Goal: Book appointment/travel/reservation

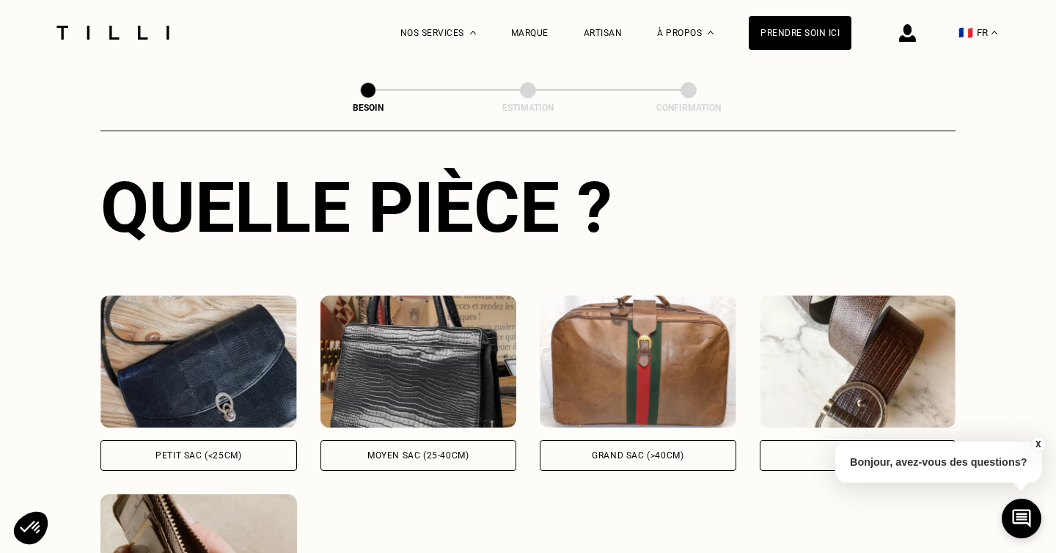
scroll to position [528, 0]
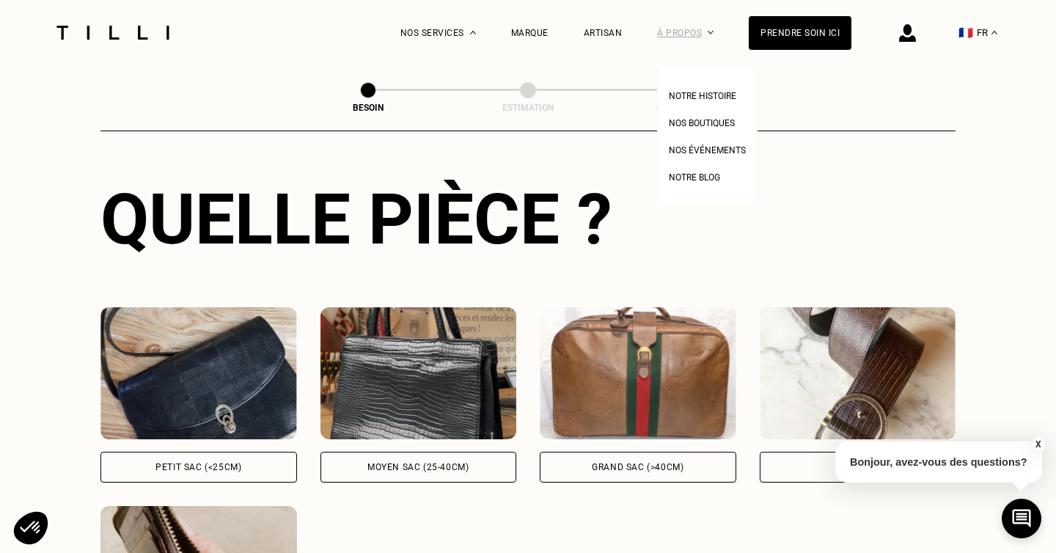
click at [686, 25] on div "À propos" at bounding box center [685, 32] width 56 height 65
click at [685, 91] on span "Notre histoire" at bounding box center [702, 96] width 67 height 10
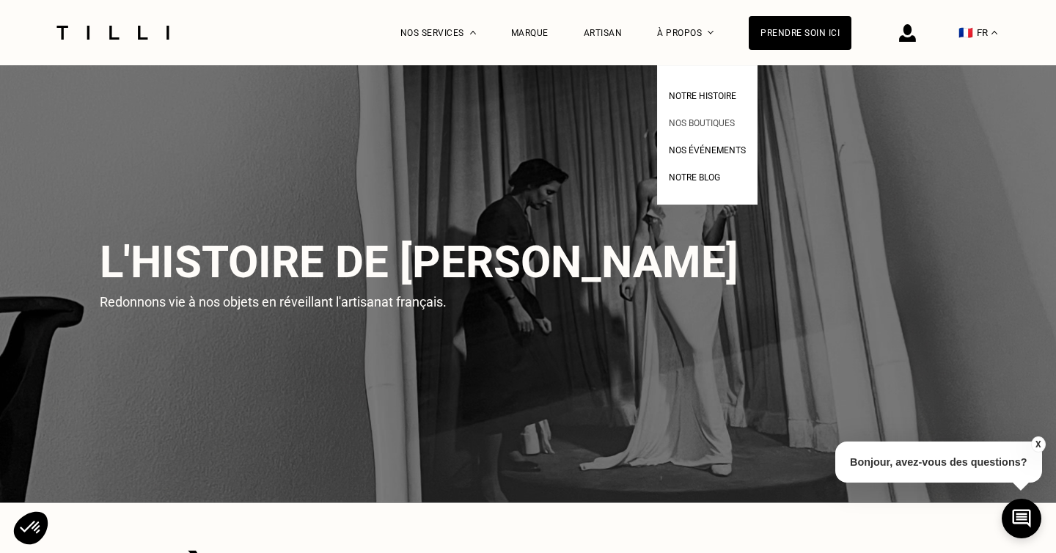
click at [698, 121] on span "Nos boutiques" at bounding box center [702, 123] width 66 height 10
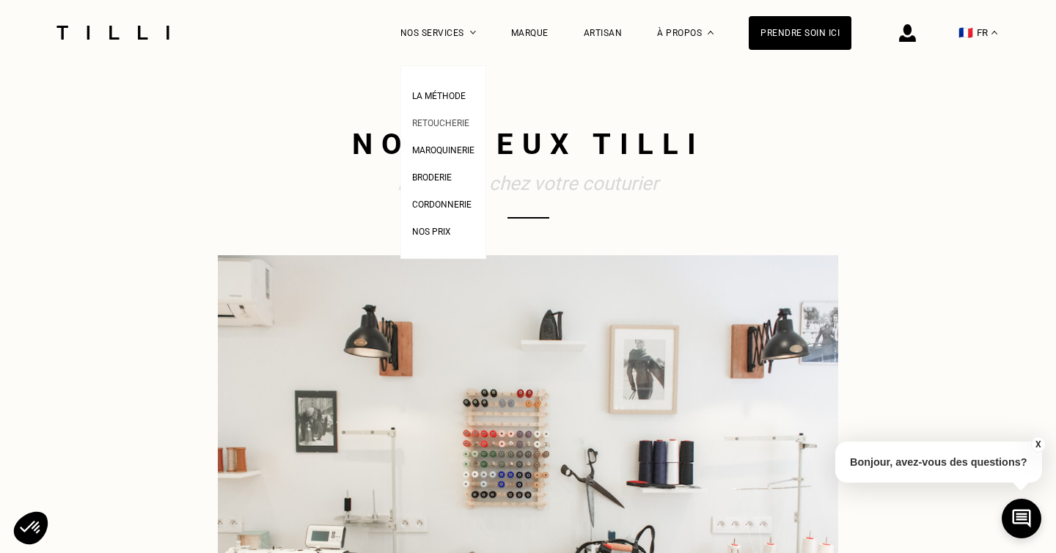
click at [439, 122] on span "Retoucherie" at bounding box center [440, 123] width 57 height 10
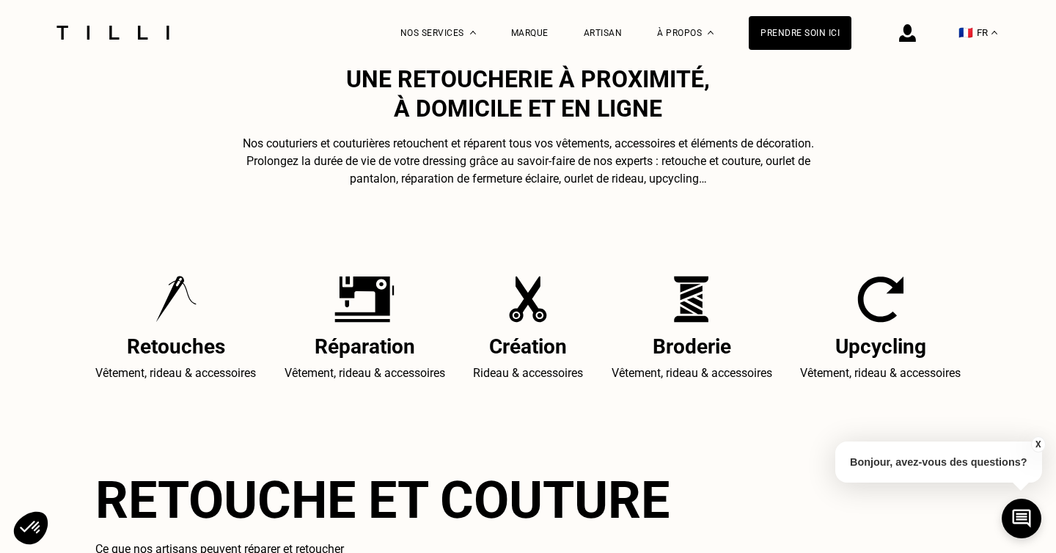
scroll to position [488, 0]
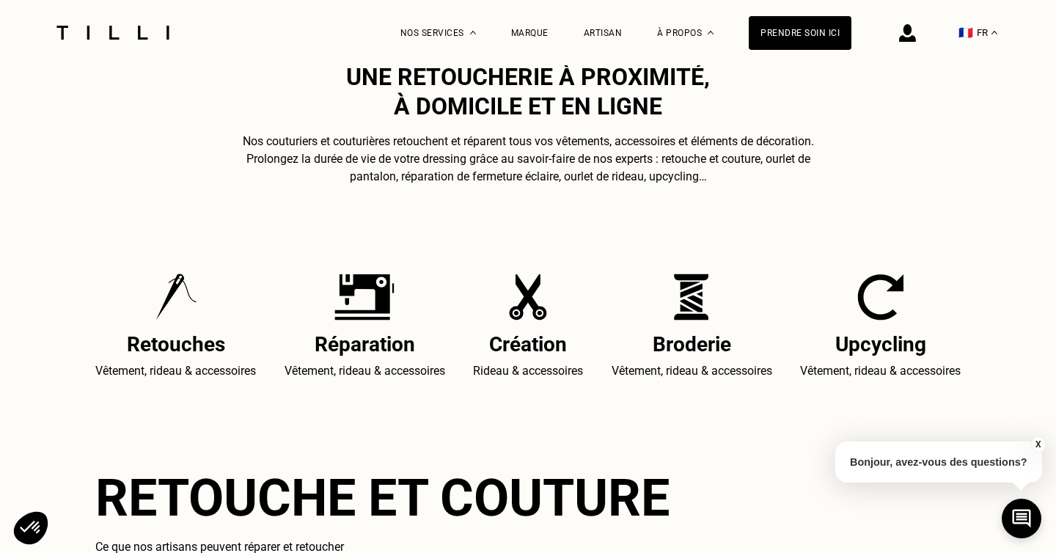
click at [363, 306] on img at bounding box center [364, 297] width 60 height 47
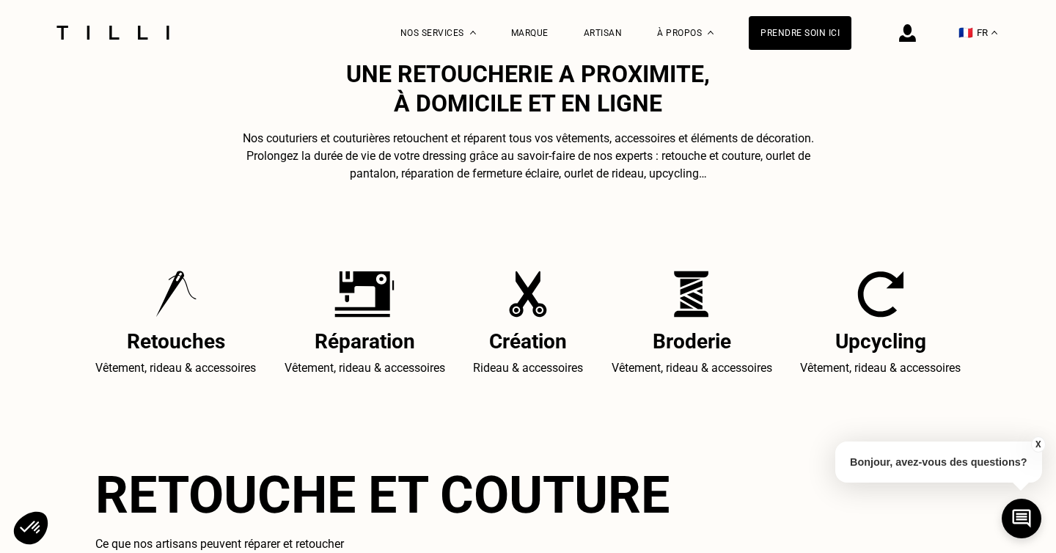
scroll to position [0, 0]
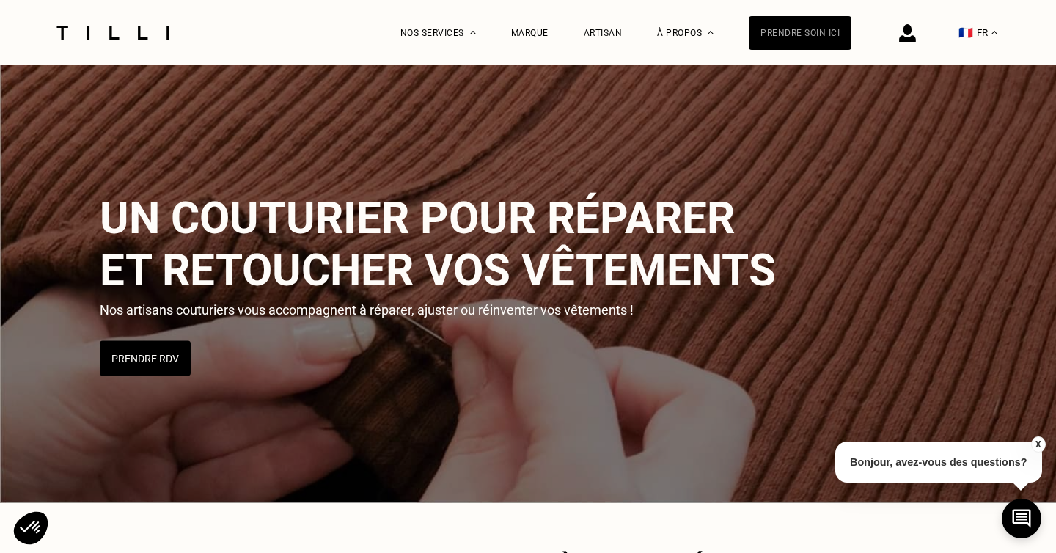
click at [769, 32] on div "Prendre soin ici" at bounding box center [800, 33] width 103 height 34
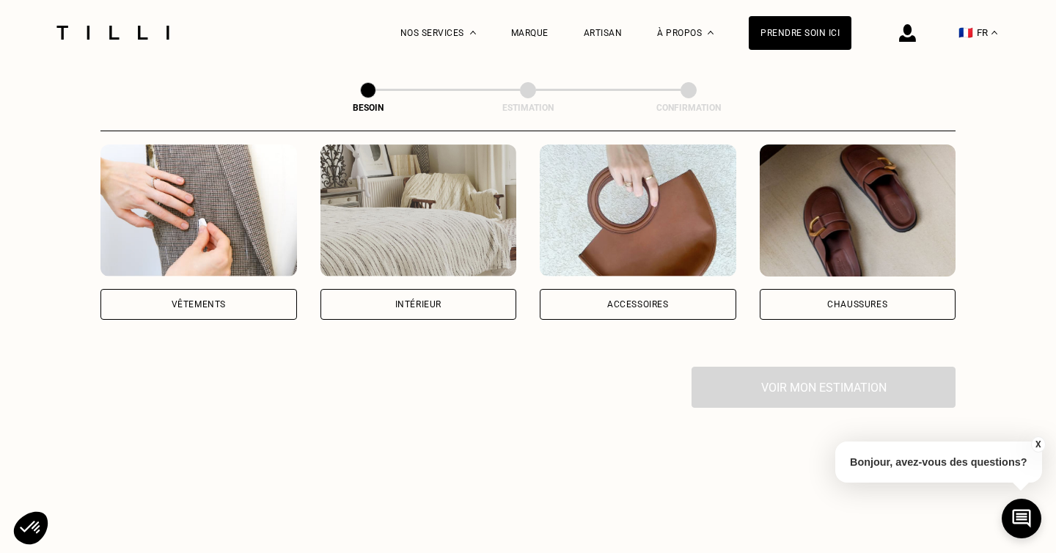
scroll to position [318, 0]
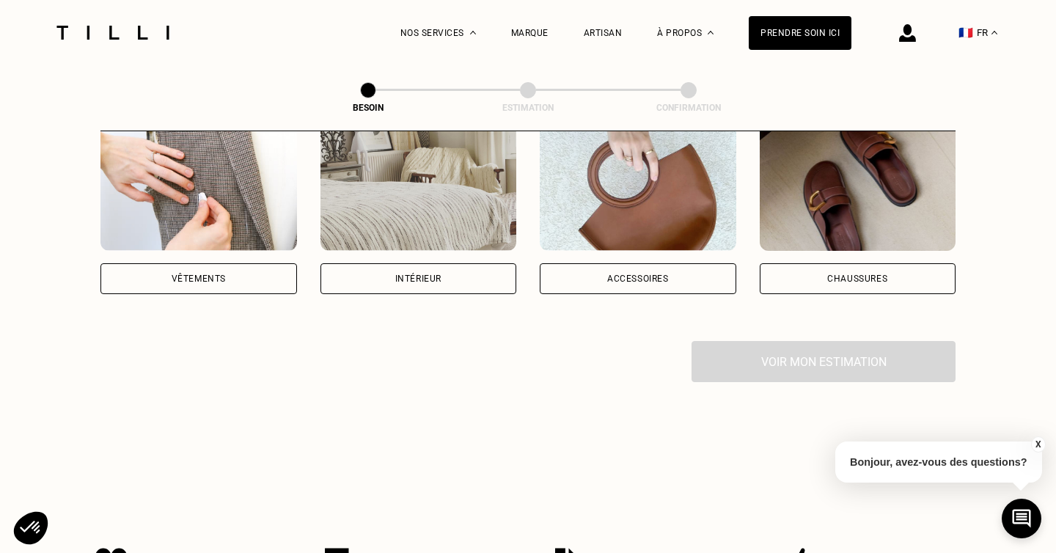
click at [223, 274] on div "Vêtements" at bounding box center [199, 278] width 54 height 9
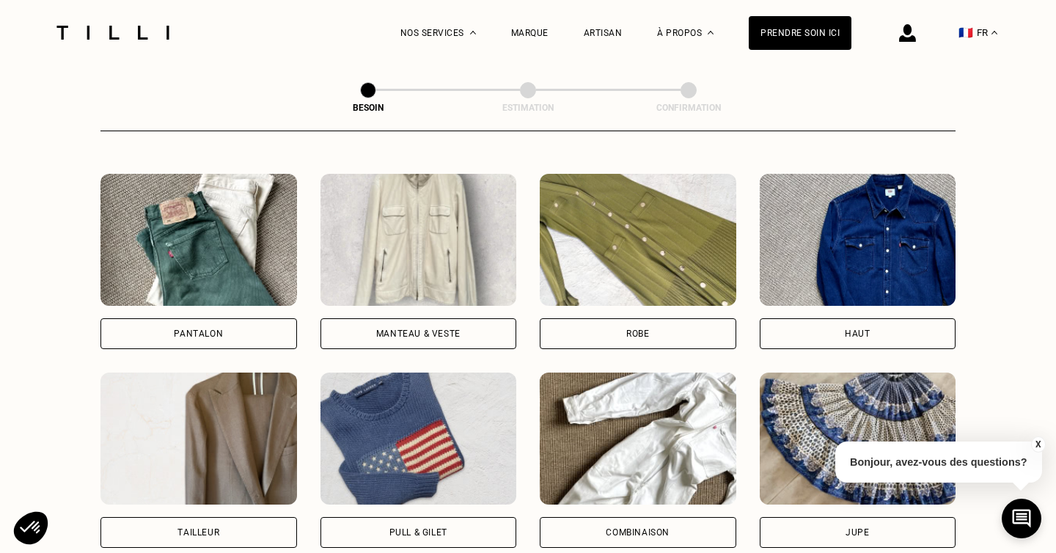
scroll to position [609, 0]
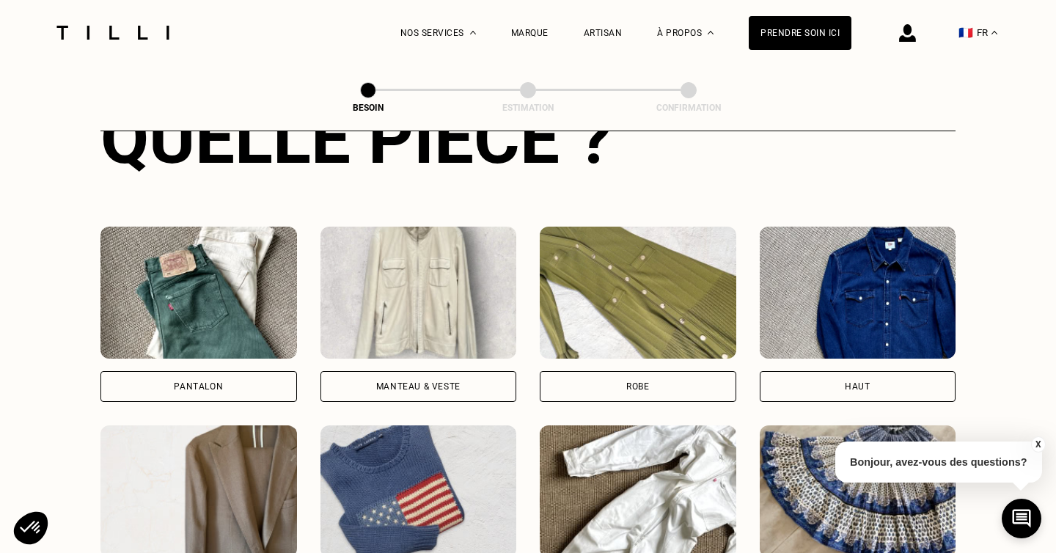
click at [417, 269] on img at bounding box center [418, 293] width 197 height 132
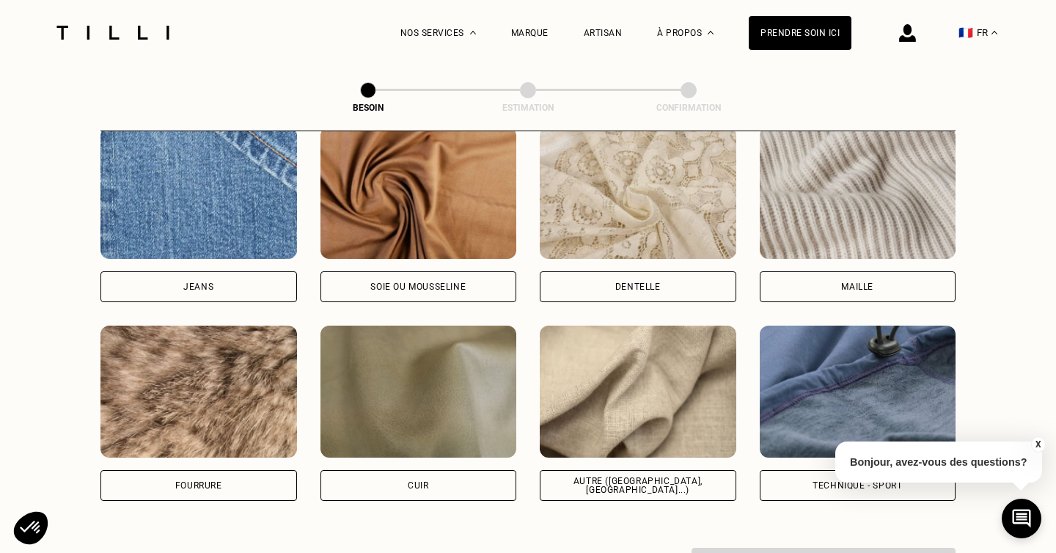
scroll to position [1602, 0]
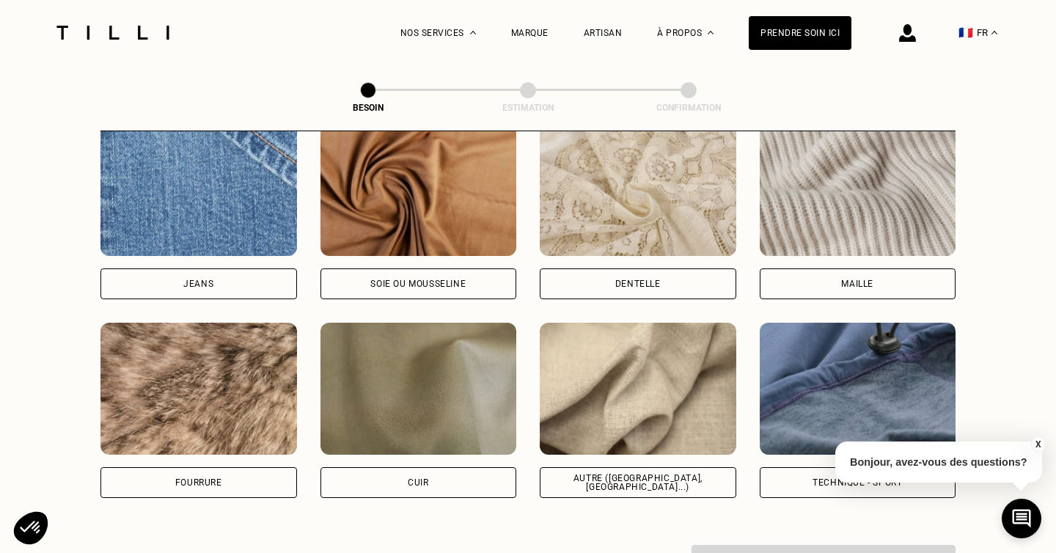
click at [1036, 444] on button "X" at bounding box center [1037, 444] width 15 height 16
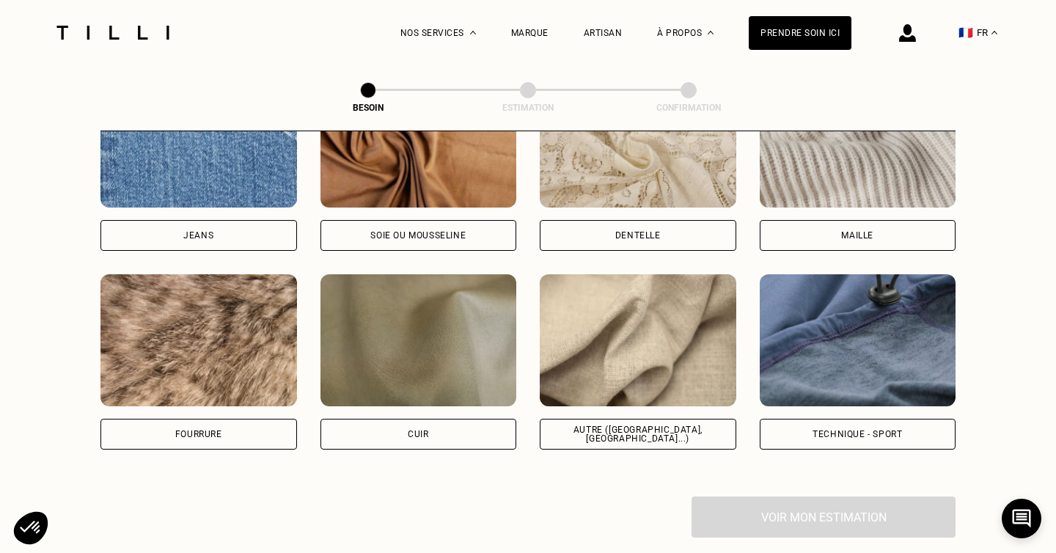
scroll to position [1650, 0]
click at [686, 419] on div "Autre ([GEOGRAPHIC_DATA], [GEOGRAPHIC_DATA]...)" at bounding box center [638, 434] width 197 height 31
select select "FR"
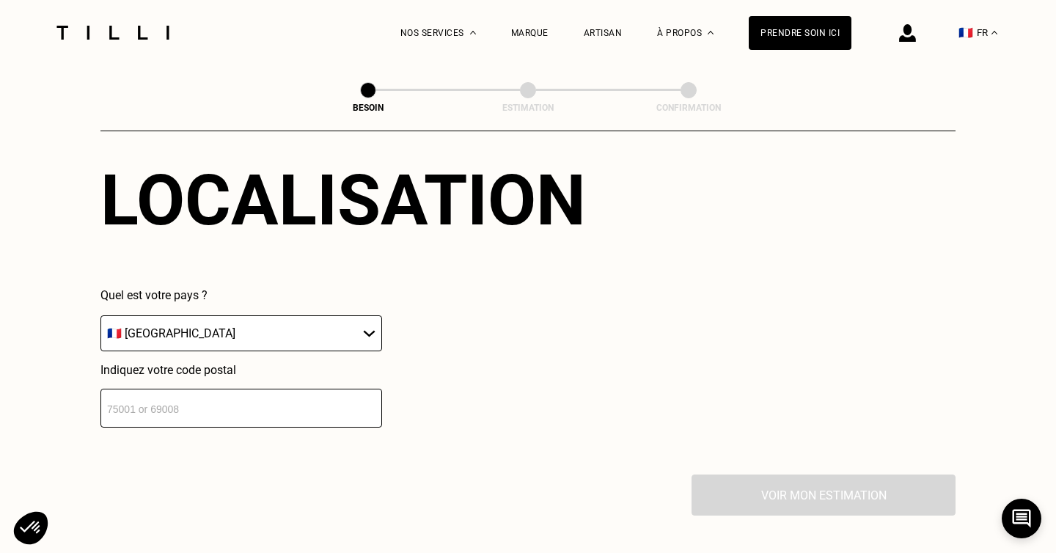
scroll to position [2085, 0]
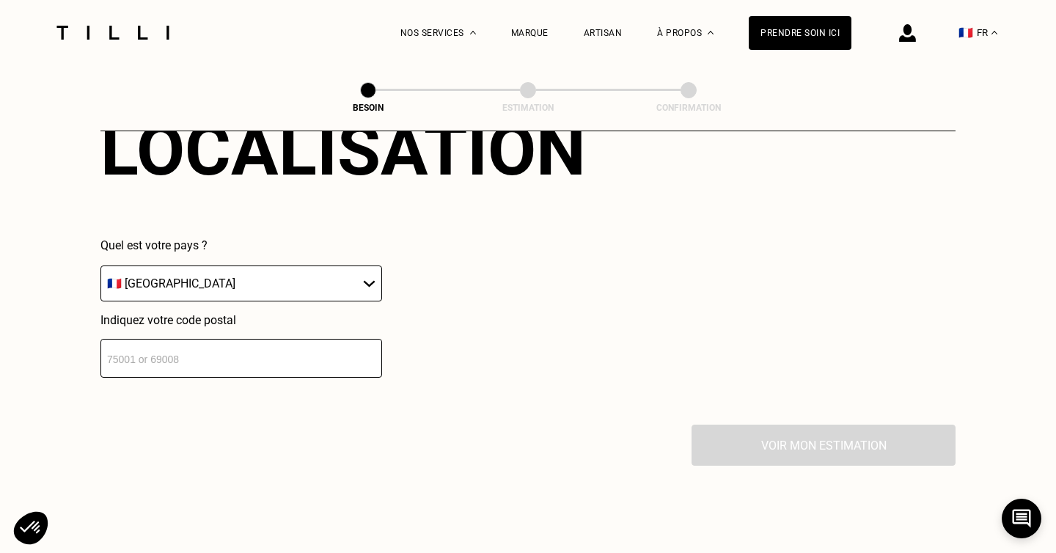
click at [266, 348] on input "number" at bounding box center [241, 358] width 282 height 39
type input "92210"
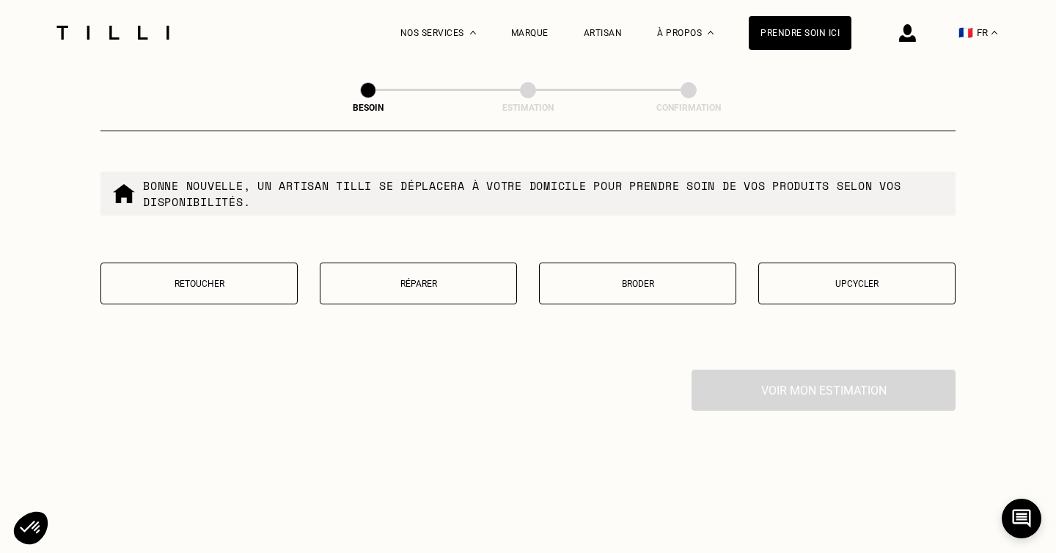
scroll to position [2515, 0]
click at [422, 275] on button "Réparer" at bounding box center [418, 283] width 197 height 42
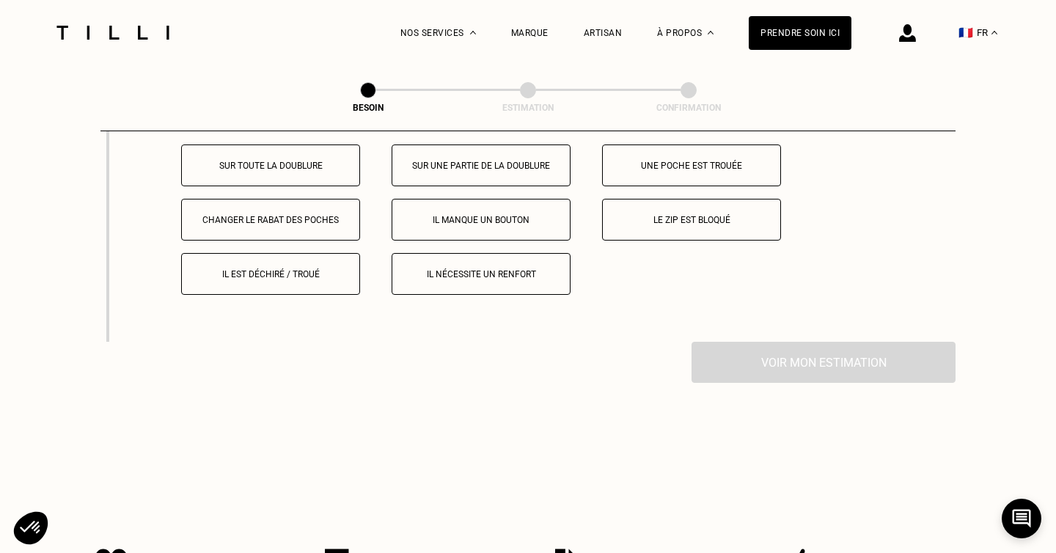
scroll to position [2665, 0]
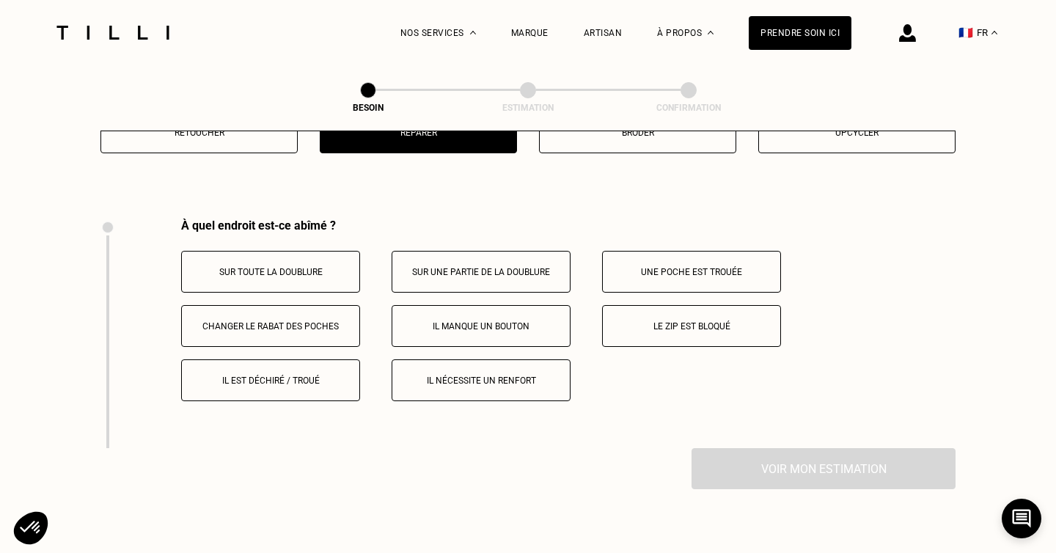
click at [312, 370] on button "Il est déchiré / troué" at bounding box center [270, 380] width 179 height 42
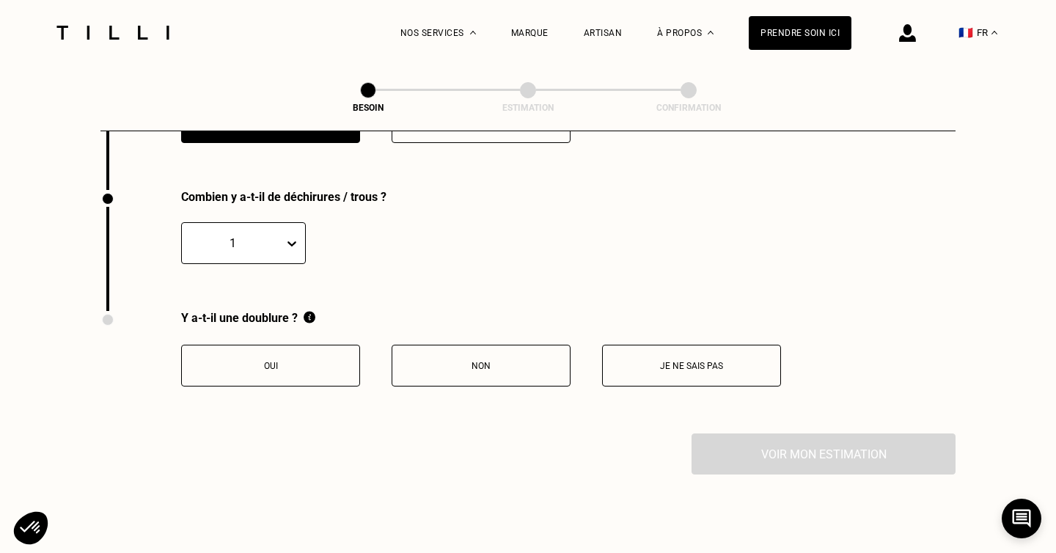
scroll to position [2934, 0]
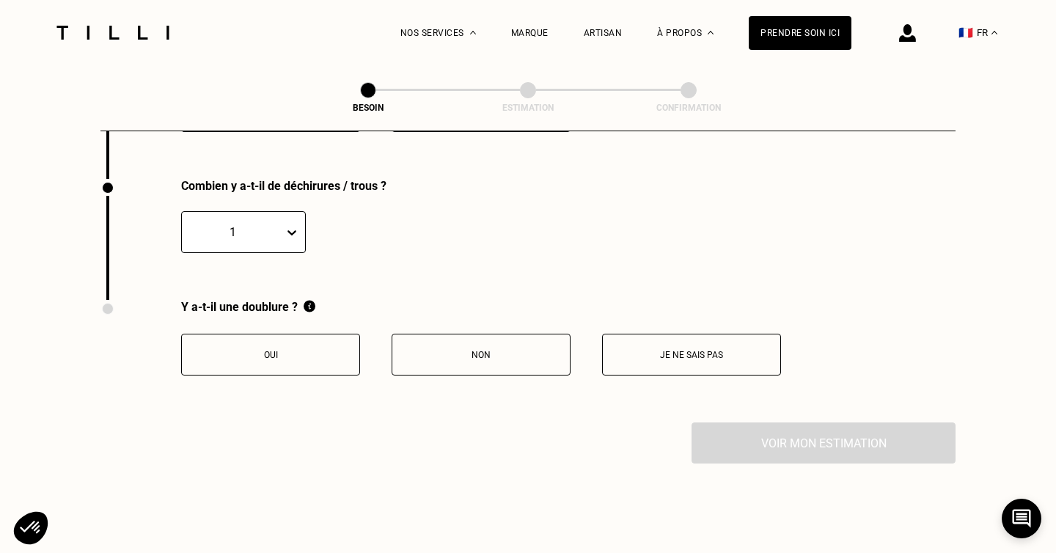
click at [291, 225] on icon at bounding box center [292, 232] width 15 height 15
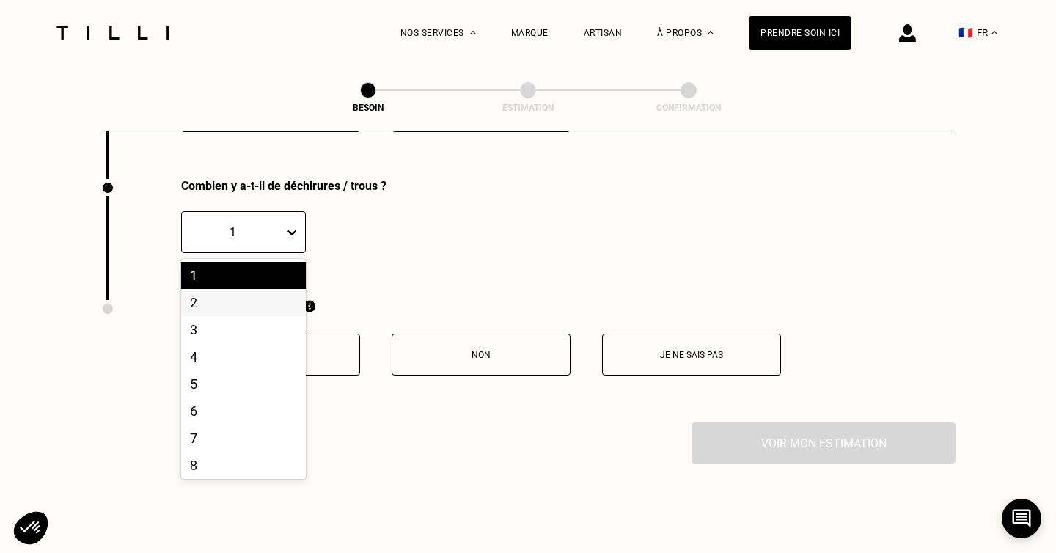
click at [269, 289] on div "2" at bounding box center [243, 302] width 125 height 27
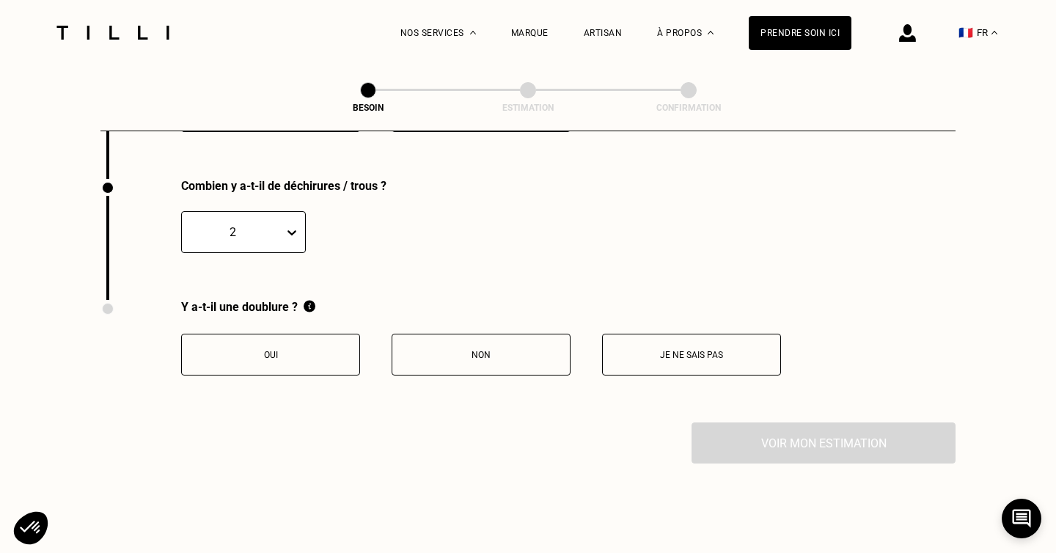
click at [296, 350] on p "Oui" at bounding box center [270, 355] width 163 height 10
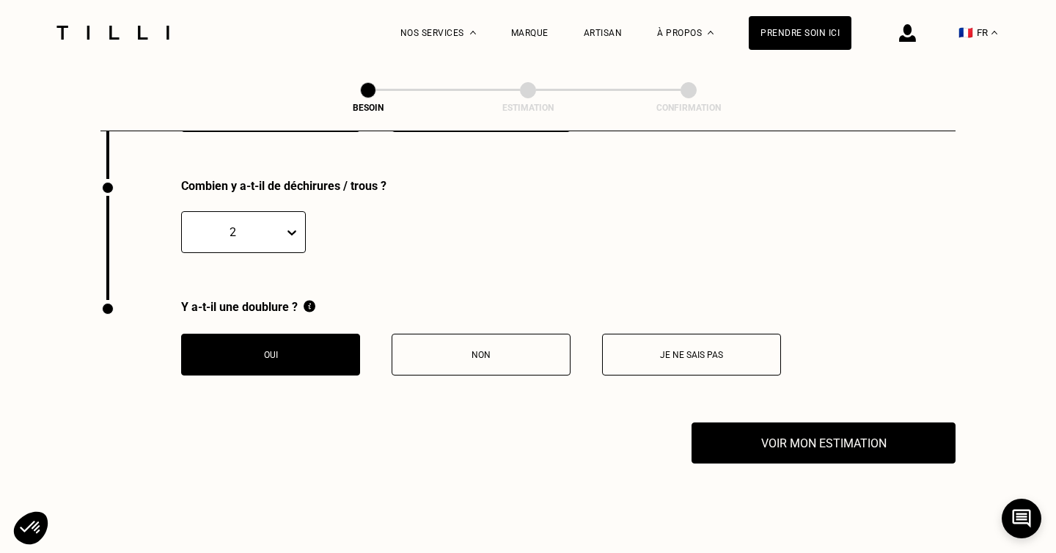
scroll to position [2963, 0]
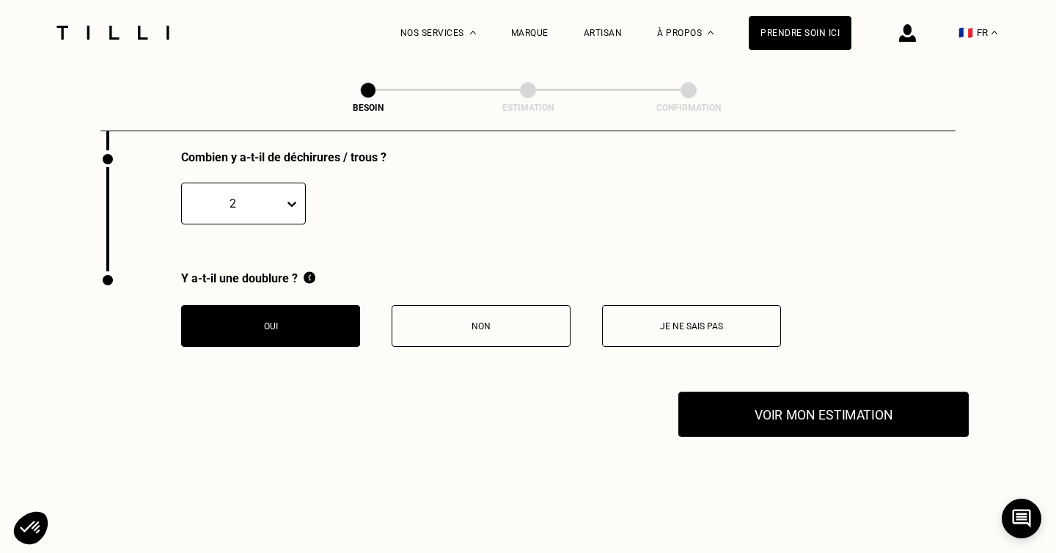
click at [826, 397] on button "Voir mon estimation" at bounding box center [823, 414] width 290 height 45
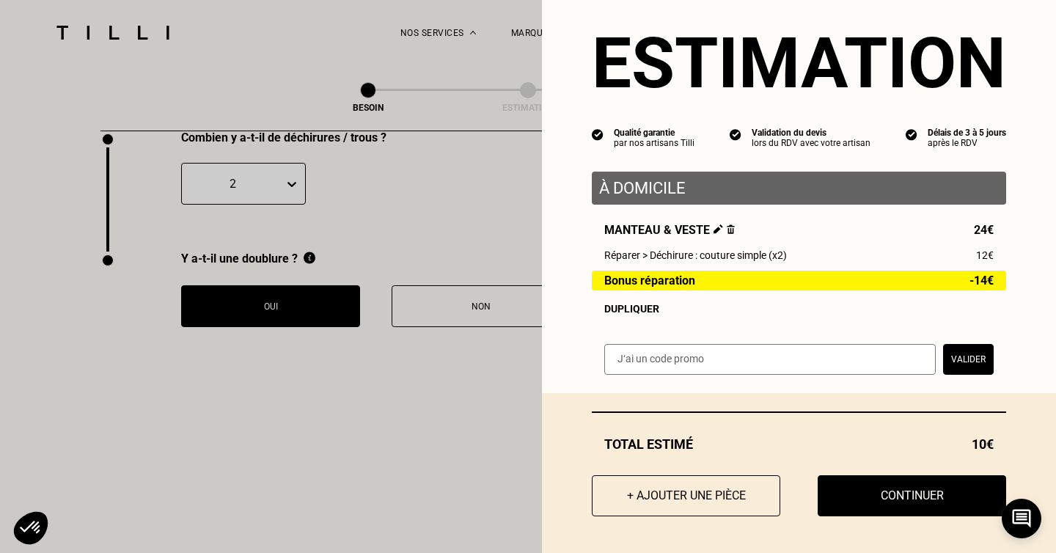
scroll to position [2985, 0]
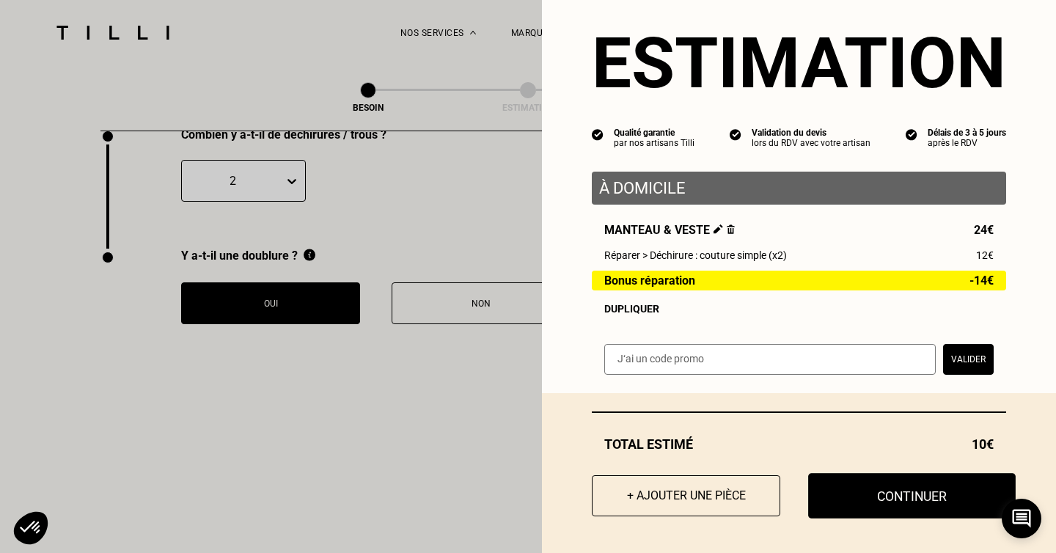
click at [887, 496] on button "Continuer" at bounding box center [912, 495] width 208 height 45
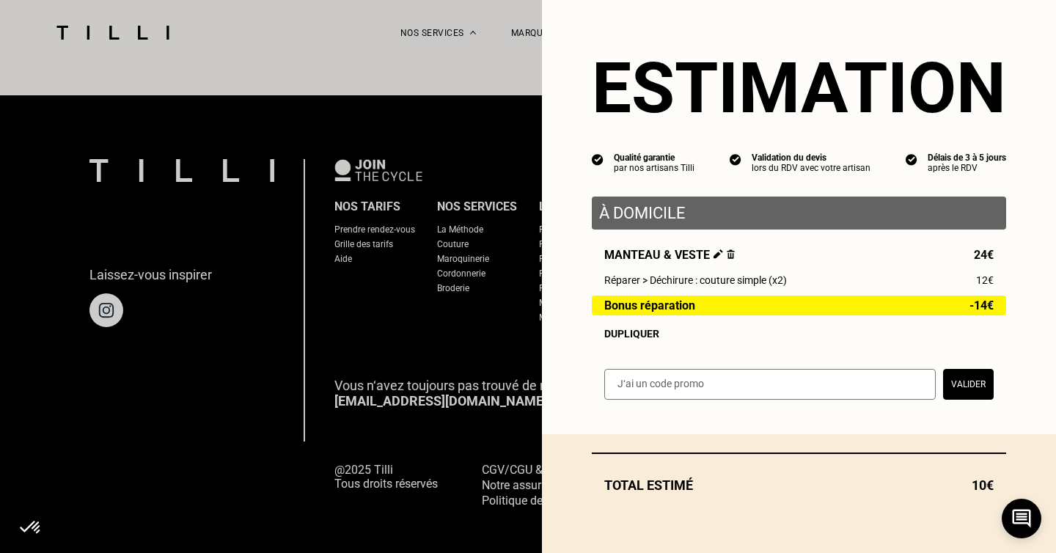
scroll to position [0, 0]
select select "FR"
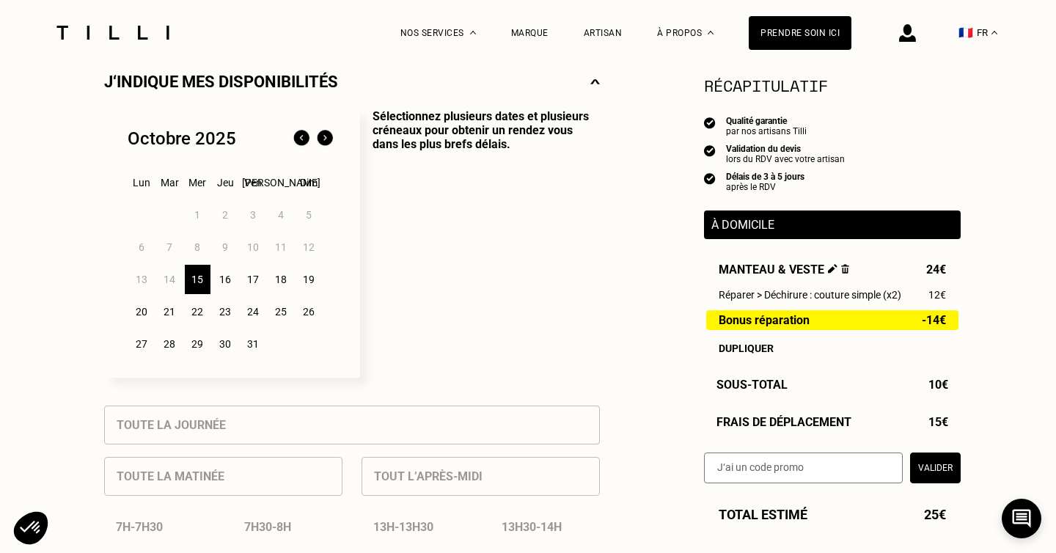
scroll to position [378, 0]
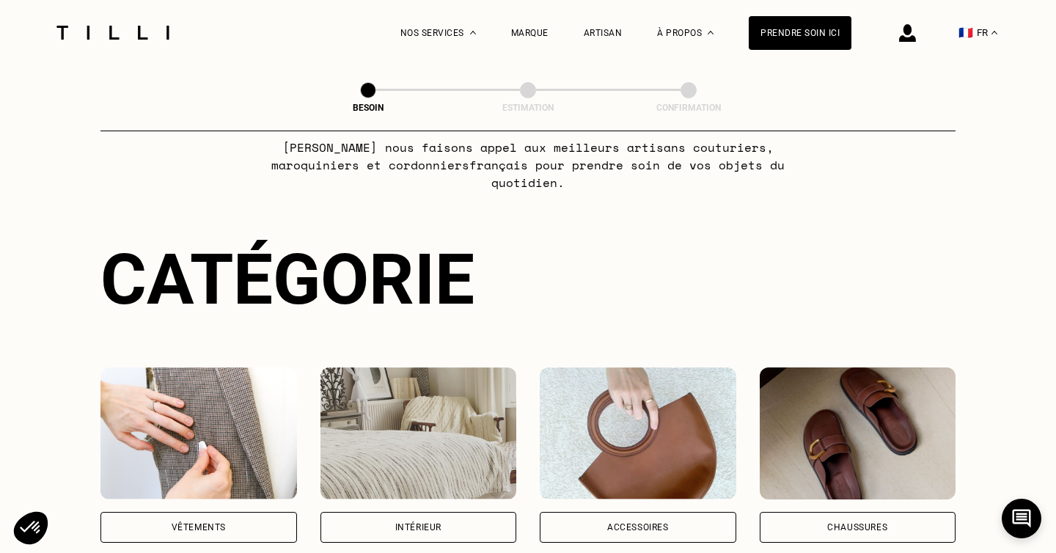
scroll to position [285, 0]
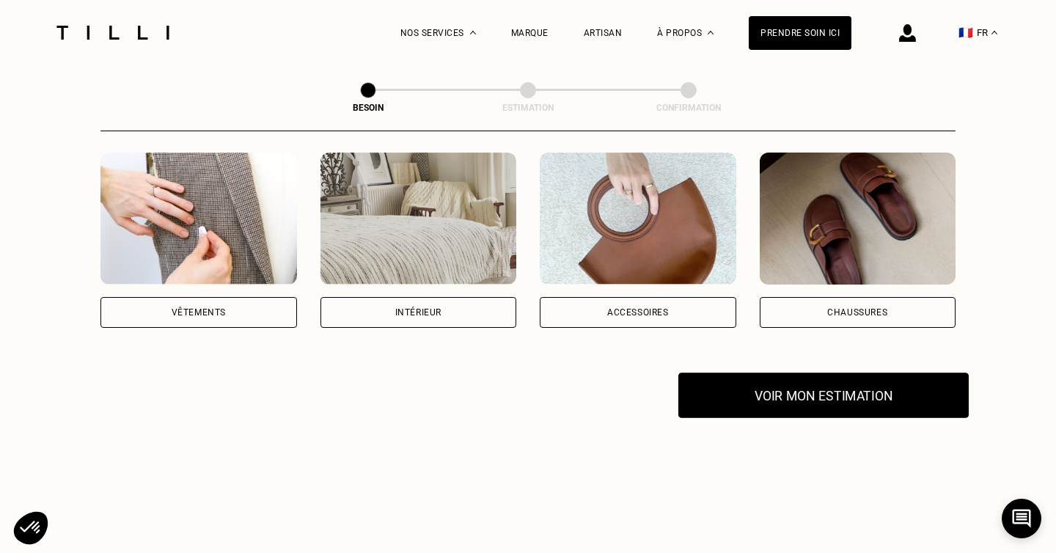
click at [804, 381] on button "Voir mon estimation" at bounding box center [823, 395] width 290 height 45
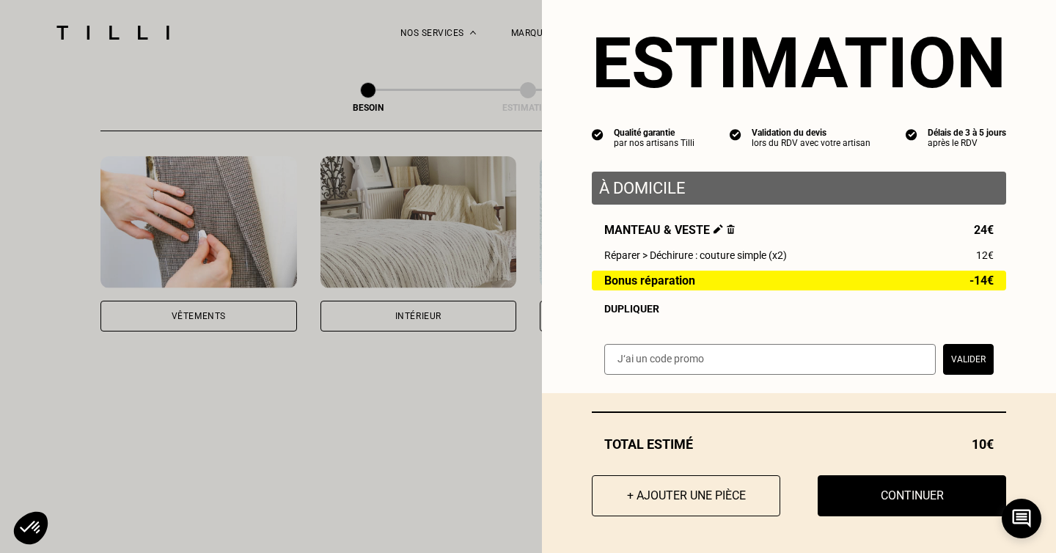
scroll to position [276, 0]
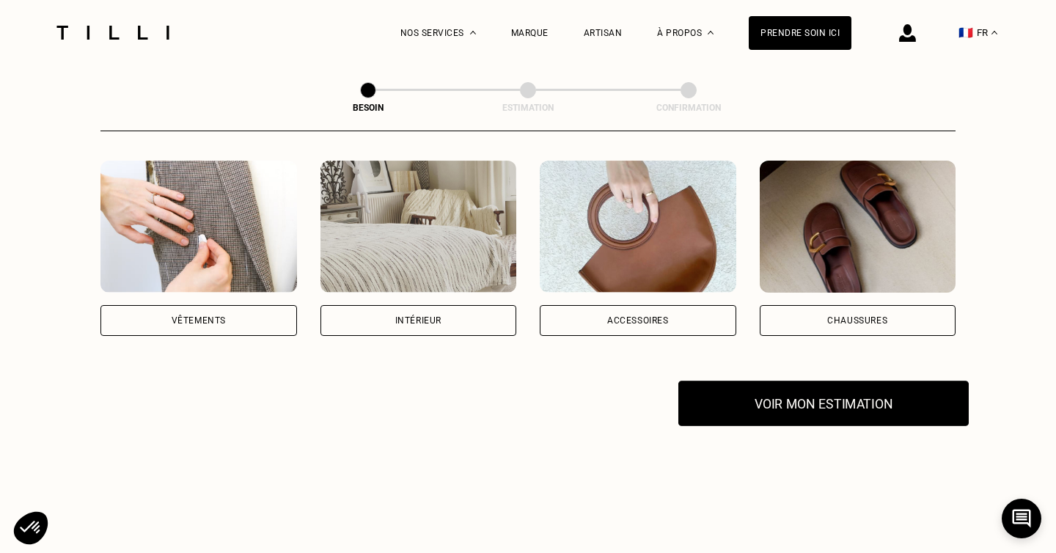
click at [760, 381] on button "Voir mon estimation" at bounding box center [823, 403] width 290 height 45
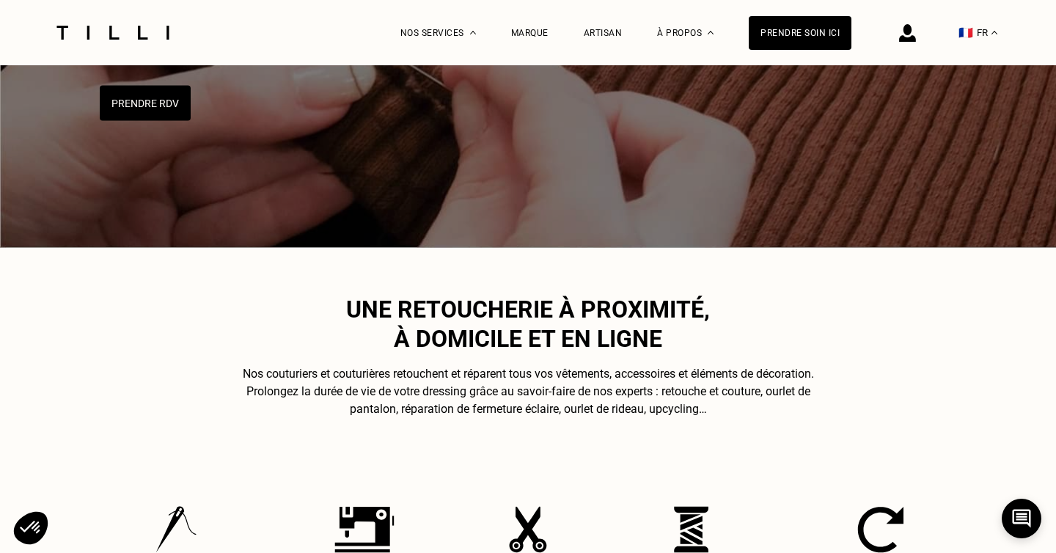
scroll to position [250, 0]
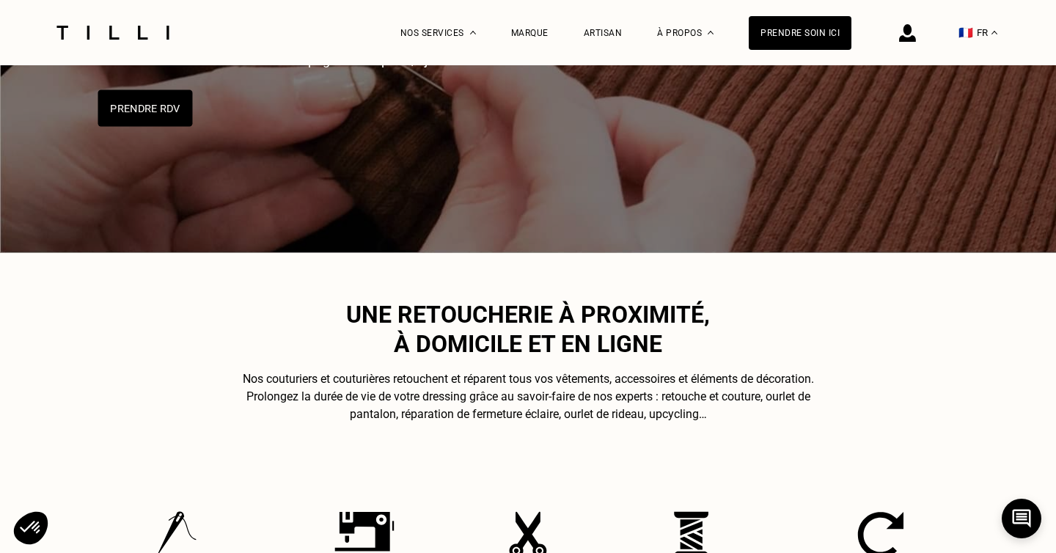
click at [147, 111] on button "Prendre RDV" at bounding box center [145, 108] width 95 height 37
select select "FR"
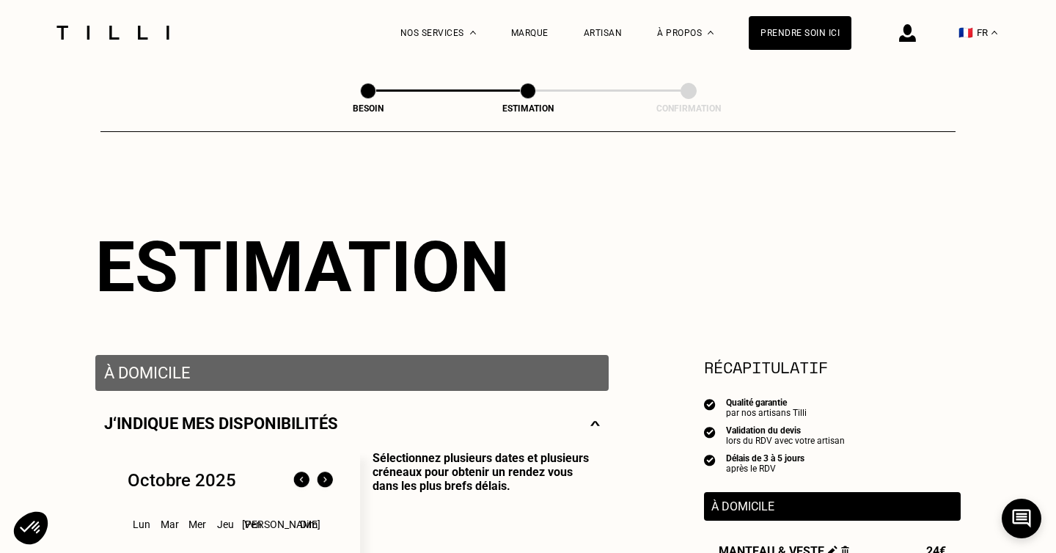
click at [536, 95] on div "Besoin Estimation Confirmation" at bounding box center [529, 92] width 428 height 19
click at [364, 106] on div "Besoin" at bounding box center [368, 108] width 147 height 10
select select "FR"
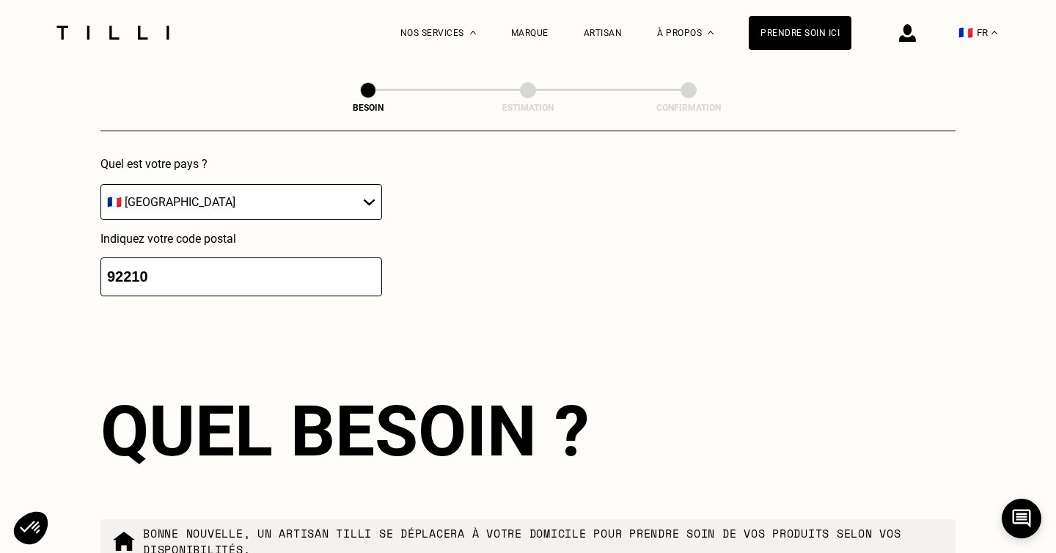
scroll to position [2167, 0]
drag, startPoint x: 302, startPoint y: 267, endPoint x: 35, endPoint y: 243, distance: 268.0
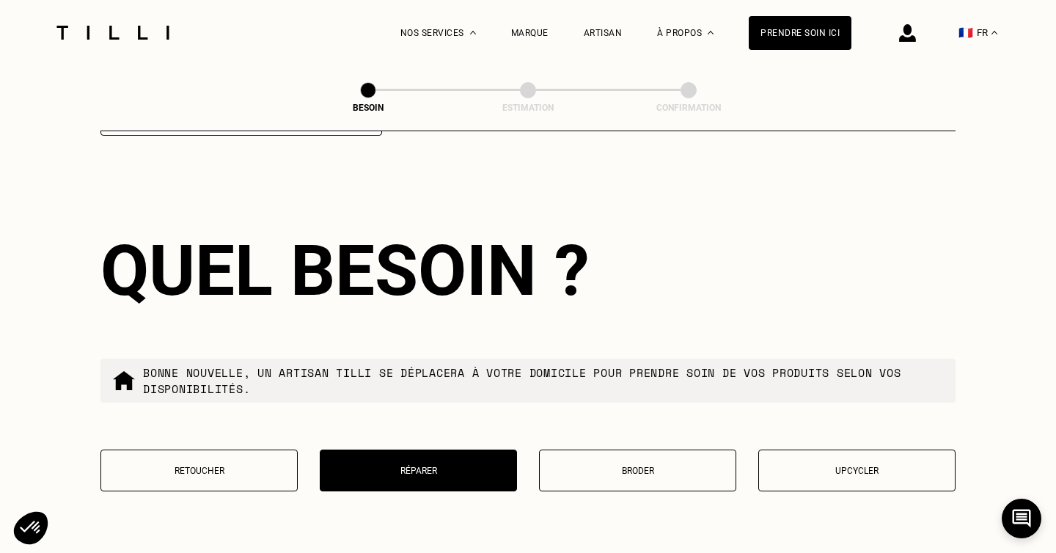
scroll to position [2329, 0]
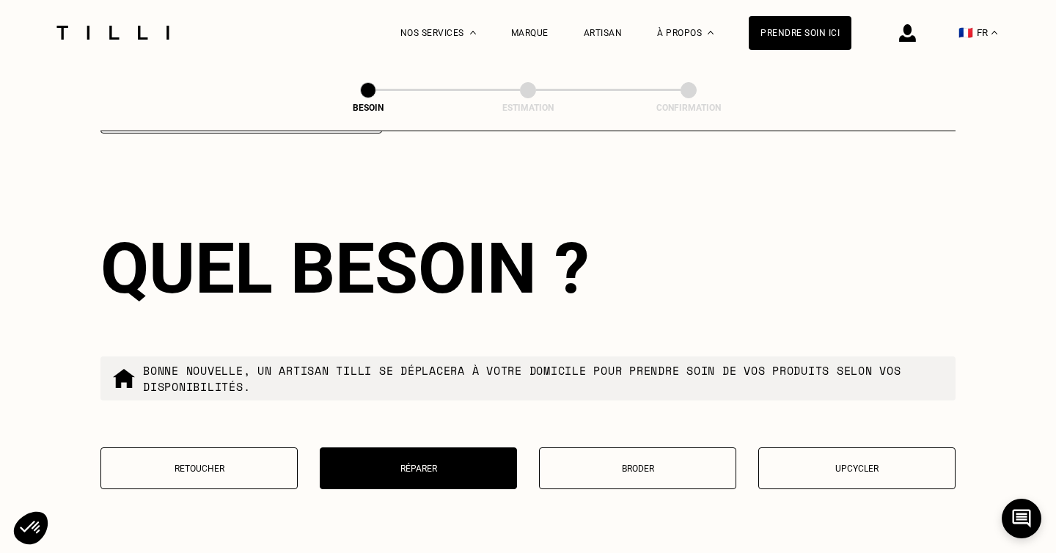
type input "75009"
click at [395, 463] on p "Réparer" at bounding box center [418, 468] width 181 height 10
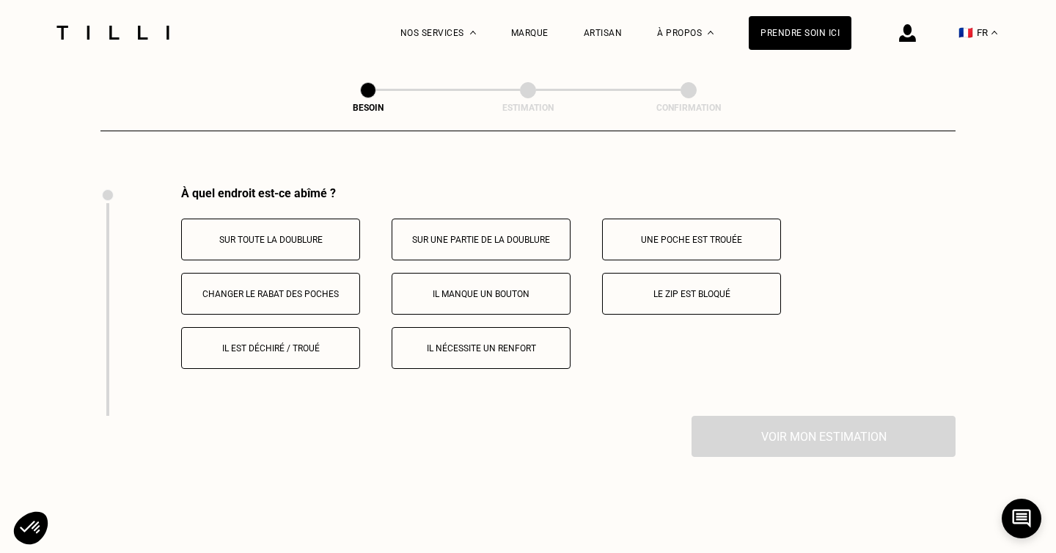
scroll to position [2705, 0]
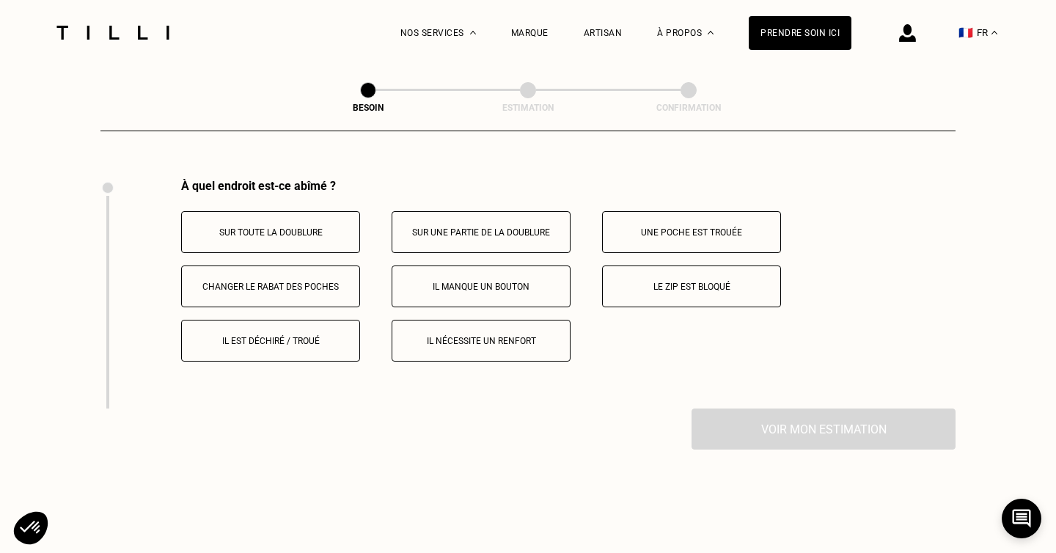
click at [302, 333] on button "Il est déchiré / troué" at bounding box center [270, 341] width 179 height 42
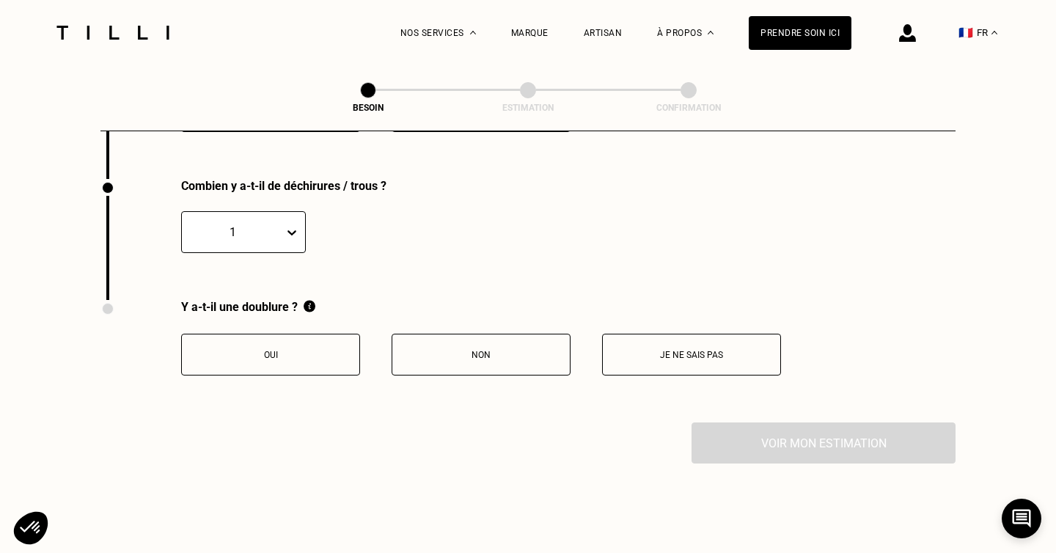
scroll to position [2980, 0]
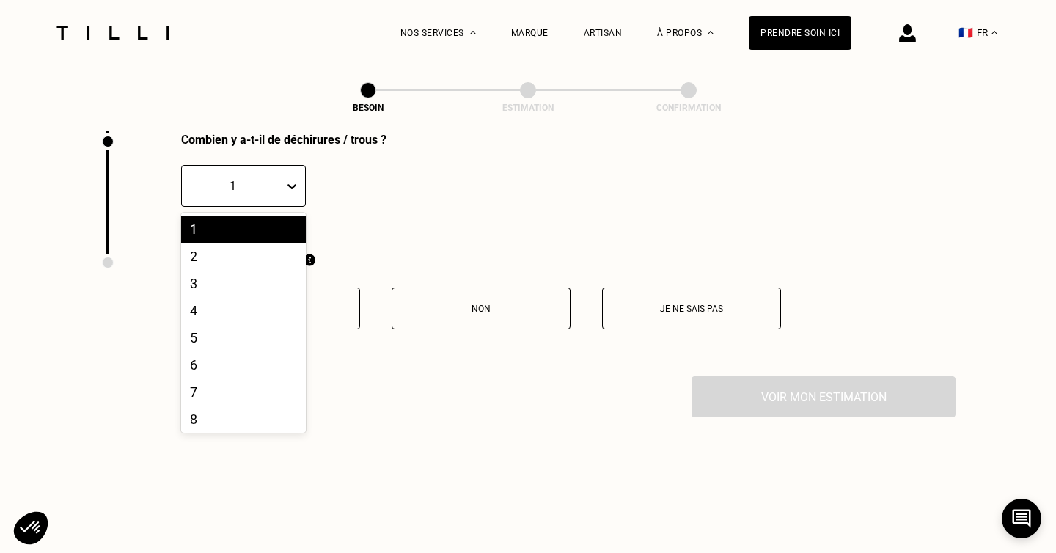
click at [294, 184] on icon at bounding box center [291, 186] width 9 height 5
click at [265, 248] on div "2" at bounding box center [243, 256] width 125 height 27
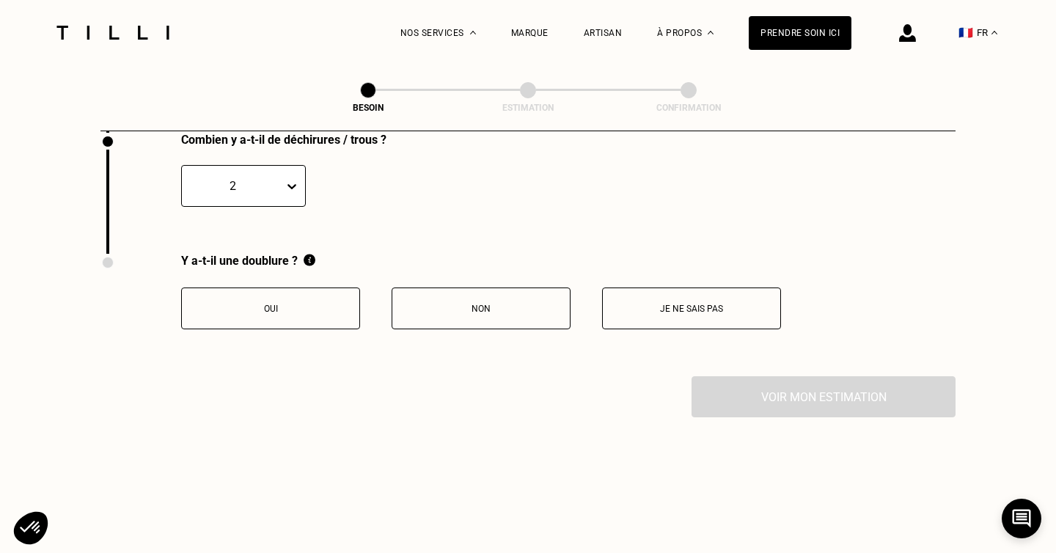
click at [317, 298] on button "Oui" at bounding box center [270, 308] width 179 height 42
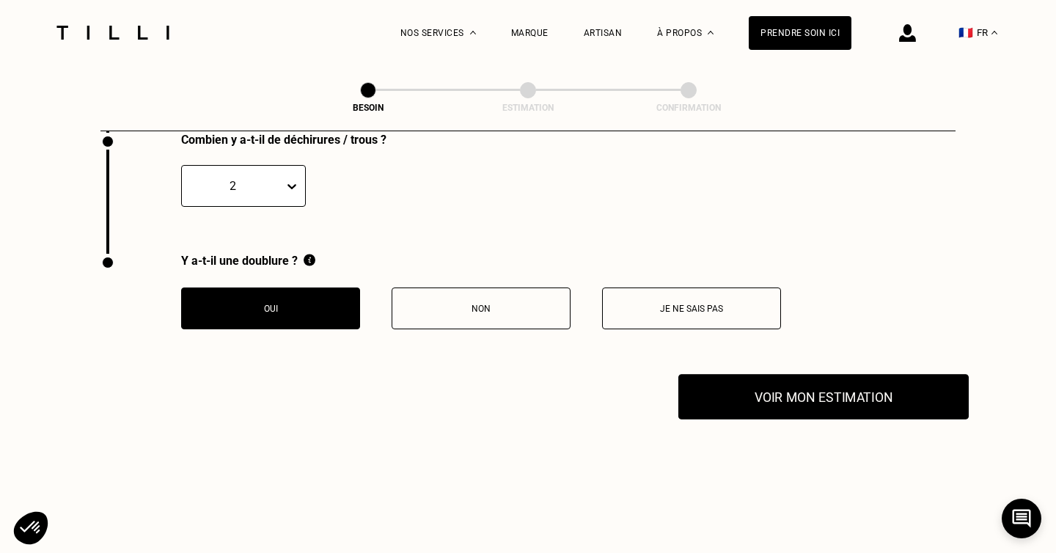
click at [777, 384] on button "Voir mon estimation" at bounding box center [823, 396] width 290 height 45
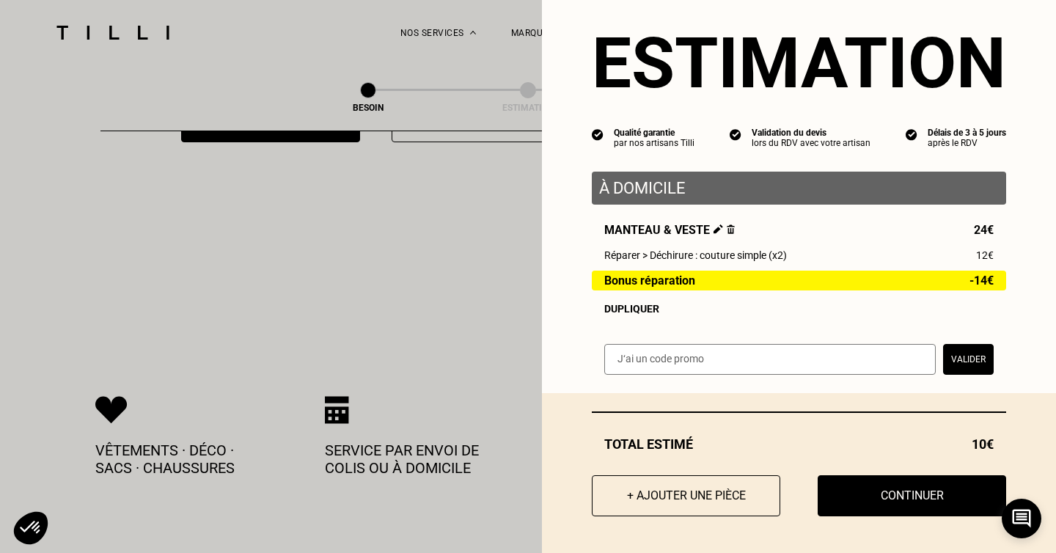
scroll to position [3169, 0]
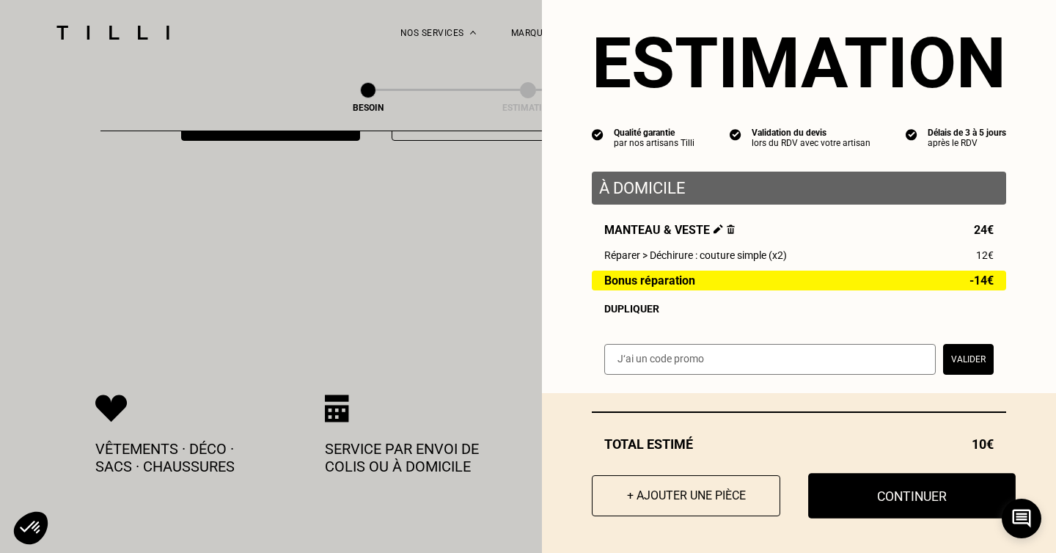
click at [896, 499] on button "Continuer" at bounding box center [912, 495] width 208 height 45
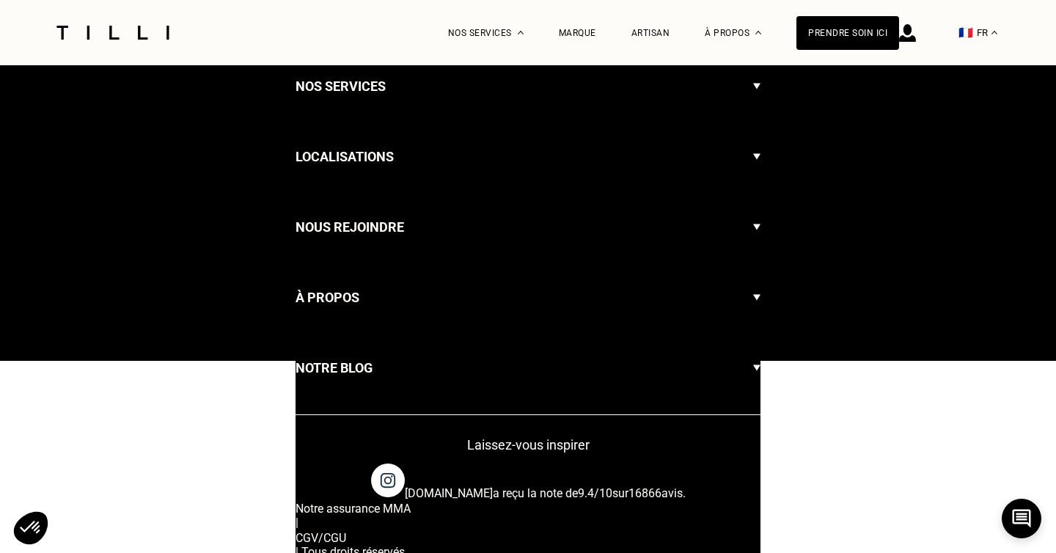
select select "FR"
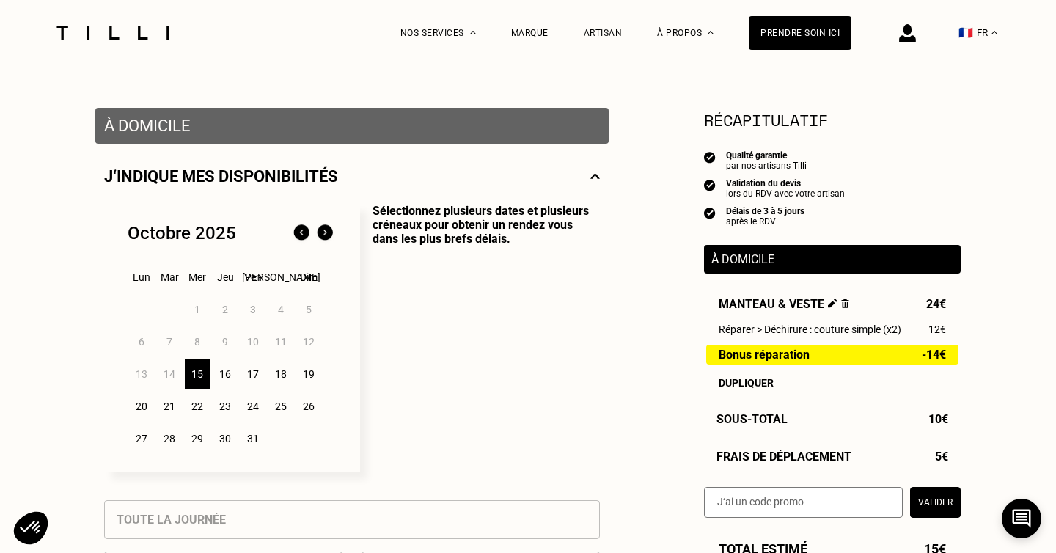
scroll to position [249, 0]
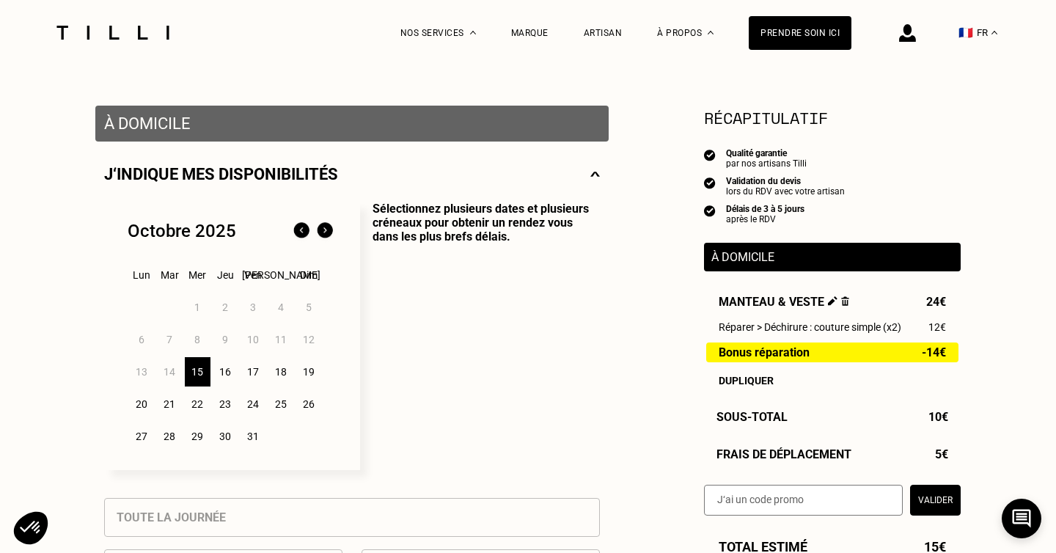
click at [227, 372] on div "16" at bounding box center [226, 371] width 26 height 29
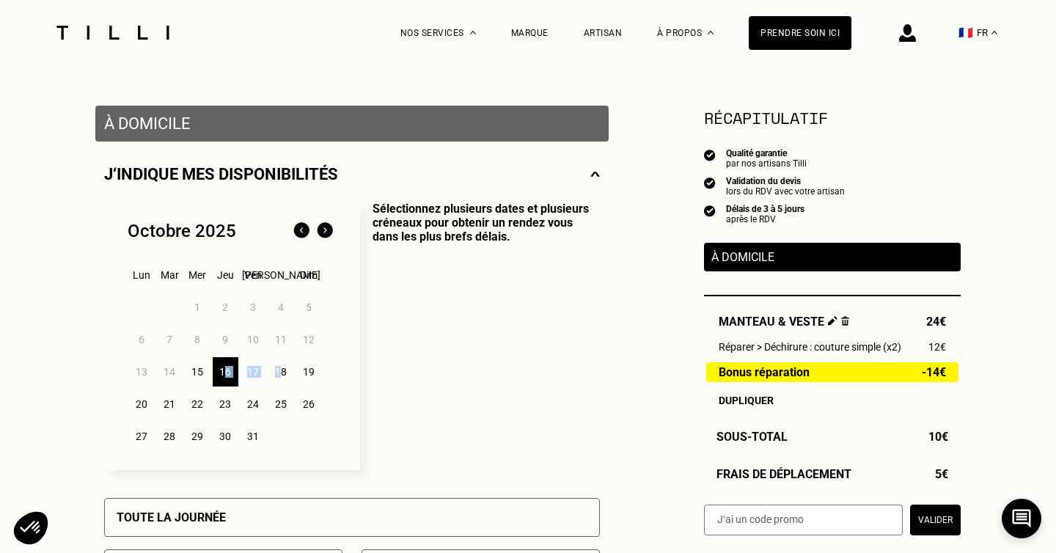
click at [282, 372] on div "18" at bounding box center [281, 371] width 26 height 29
click at [254, 371] on div "17" at bounding box center [254, 371] width 26 height 29
click at [235, 372] on div "16" at bounding box center [226, 371] width 26 height 29
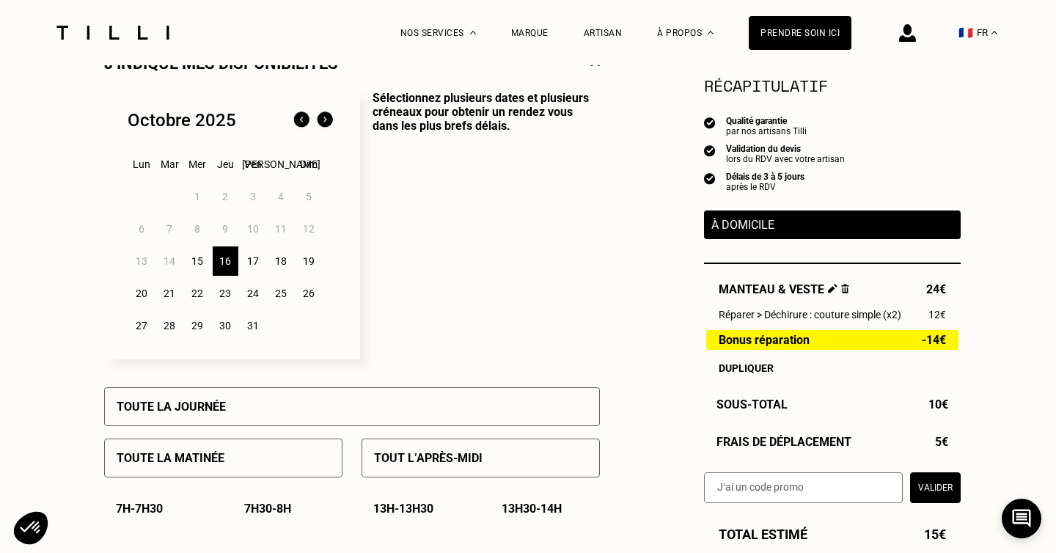
scroll to position [313, 0]
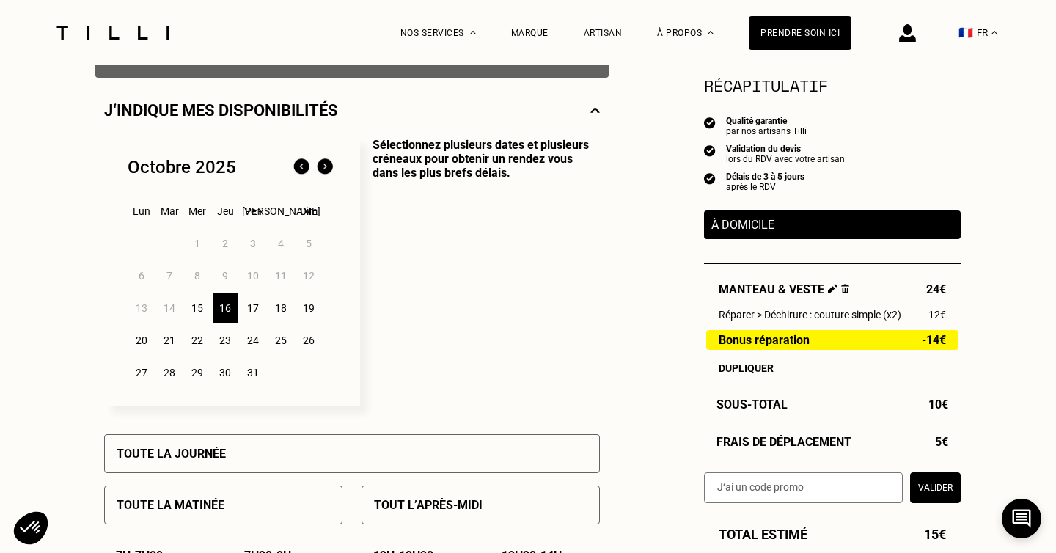
click at [260, 309] on div "17" at bounding box center [254, 307] width 26 height 29
click at [267, 453] on div "Toute la journée" at bounding box center [352, 453] width 496 height 39
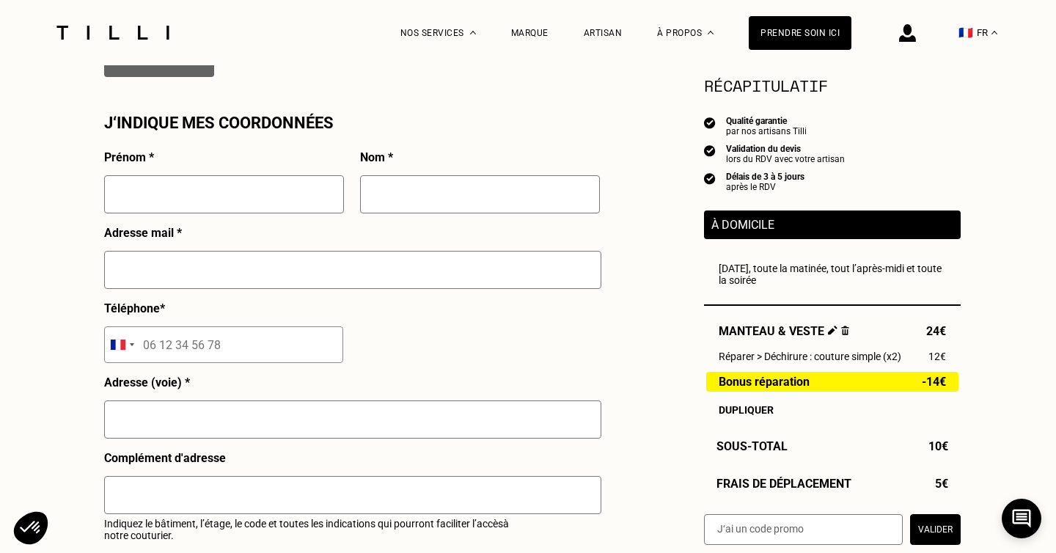
scroll to position [1254, 0]
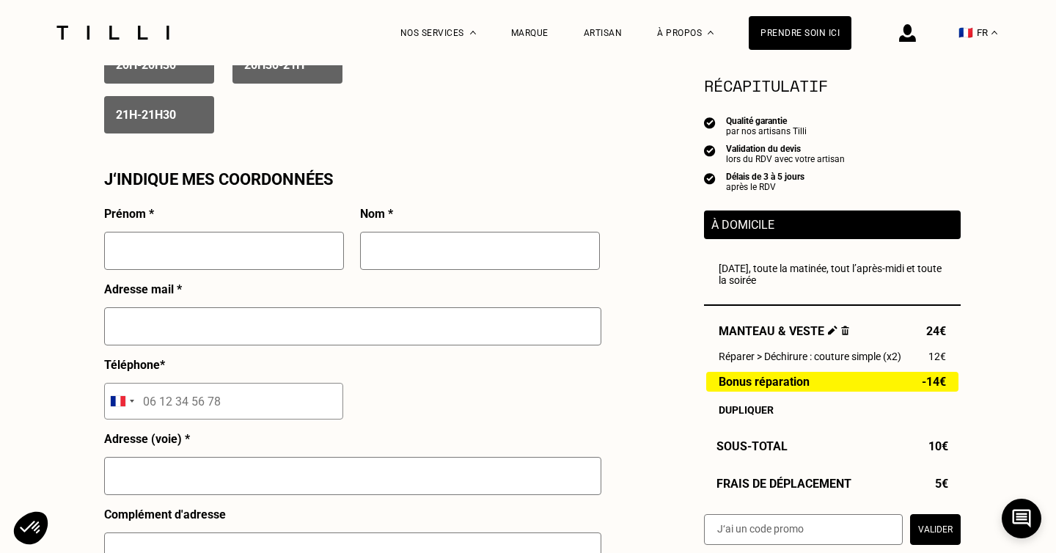
click at [250, 248] on input "text" at bounding box center [224, 251] width 240 height 38
type input "[PERSON_NAME]"
type input "FRANQUEVILLE"
type input "[PERSON_NAME][EMAIL_ADDRESS][DOMAIN_NAME]"
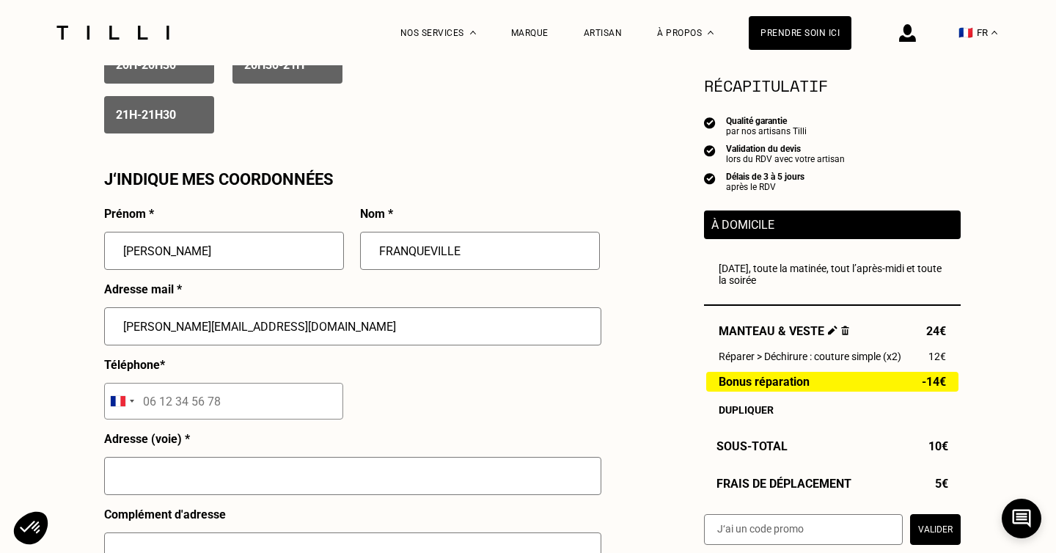
type input "06 03 70 48 38"
type input "3 allee des Roses"
type input "[GEOGRAPHIC_DATA]"
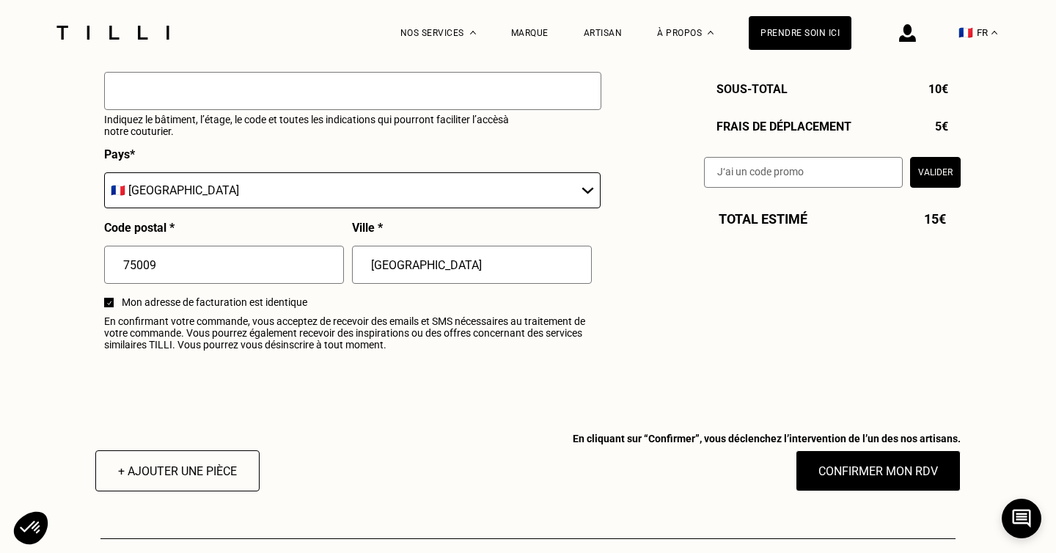
scroll to position [1720, 0]
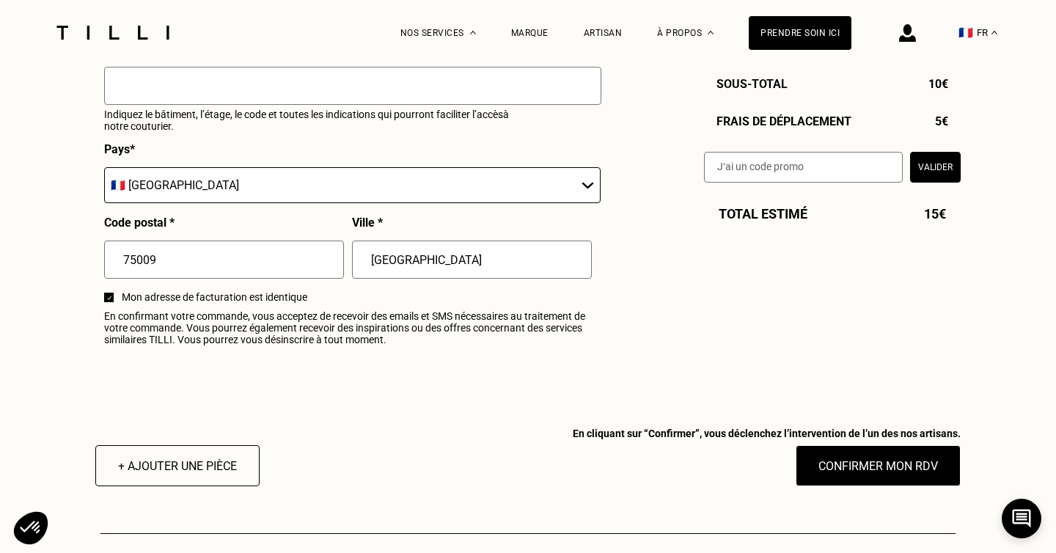
drag, startPoint x: 246, startPoint y: 270, endPoint x: 122, endPoint y: 256, distance: 124.0
click at [122, 256] on input "75009" at bounding box center [224, 260] width 240 height 38
click at [238, 256] on input "75009" at bounding box center [224, 260] width 240 height 38
click at [463, 260] on input "[GEOGRAPHIC_DATA]" at bounding box center [472, 260] width 240 height 38
drag, startPoint x: 267, startPoint y: 258, endPoint x: 48, endPoint y: 256, distance: 219.3
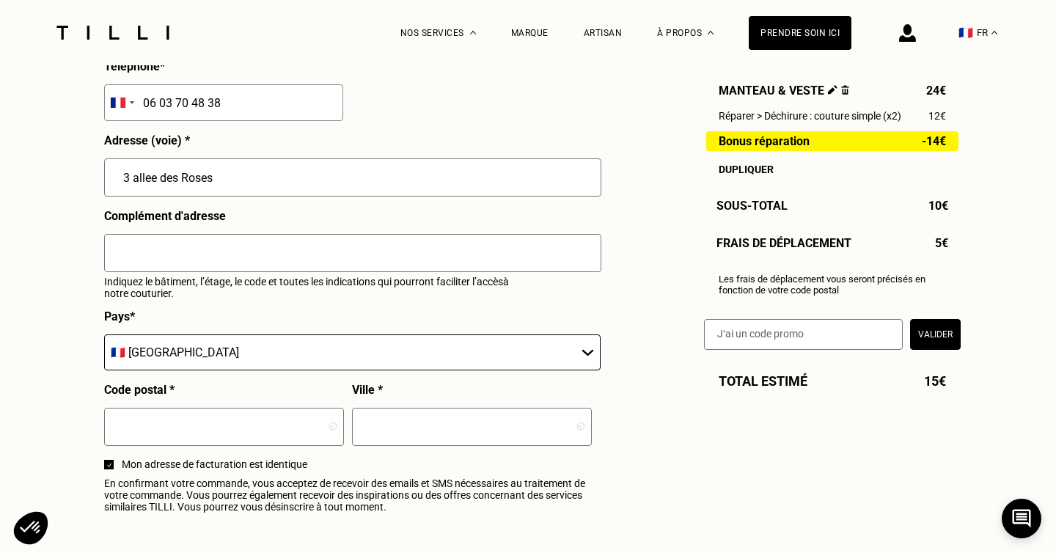
scroll to position [1655, 0]
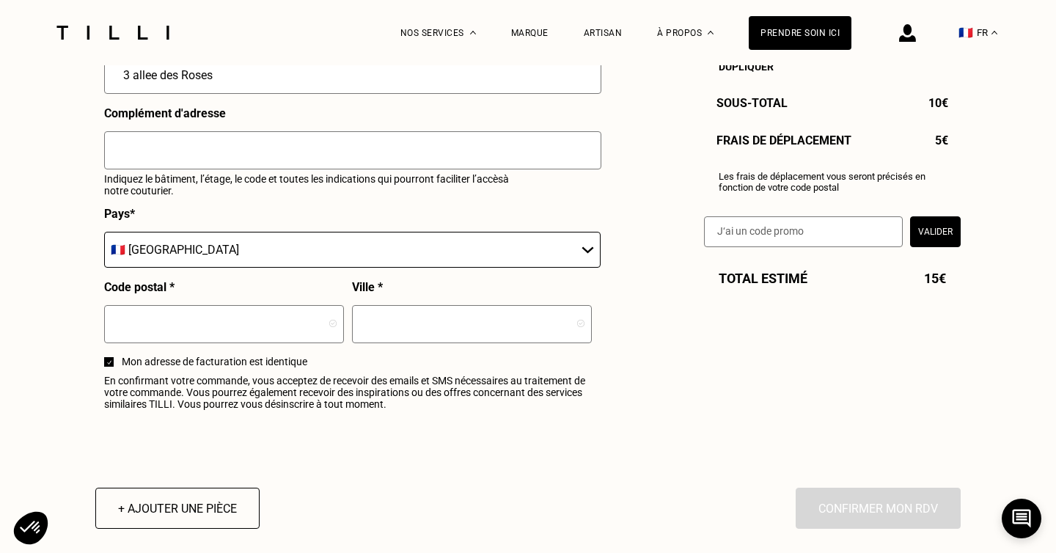
click at [287, 329] on input "text" at bounding box center [224, 324] width 240 height 38
type input "92210"
type input "[GEOGRAPHIC_DATA]"
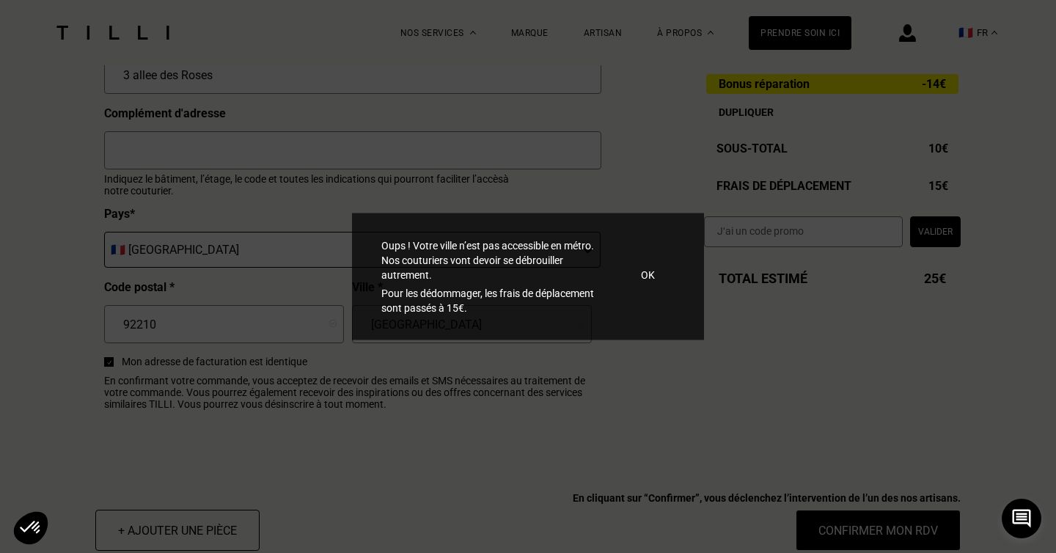
click at [650, 276] on p "OK" at bounding box center [648, 275] width 14 height 15
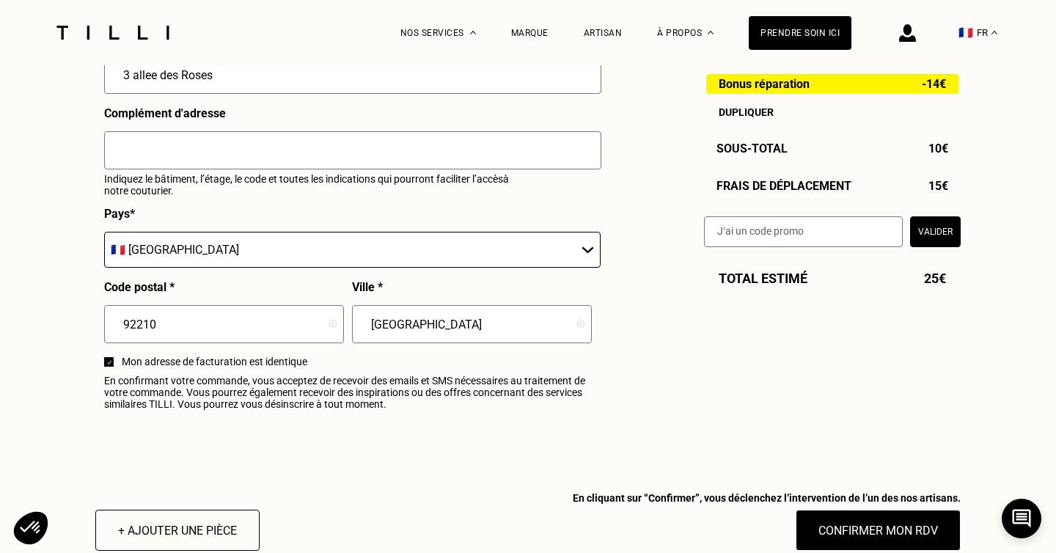
click at [275, 338] on input "92210" at bounding box center [224, 324] width 240 height 38
drag, startPoint x: 279, startPoint y: 337, endPoint x: 0, endPoint y: 316, distance: 279.4
type input "7"
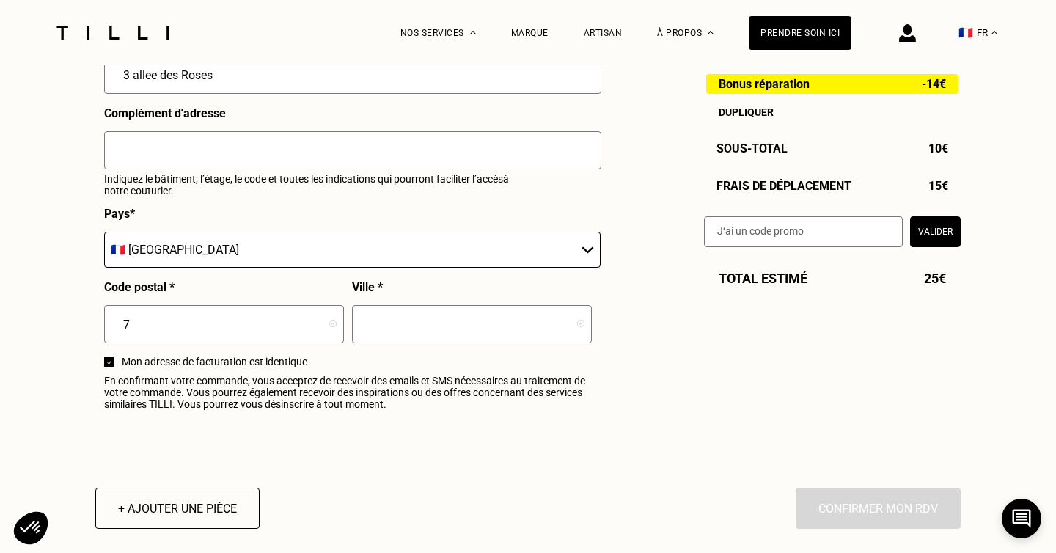
type input "75"
type input "[GEOGRAPHIC_DATA]"
type input "75009"
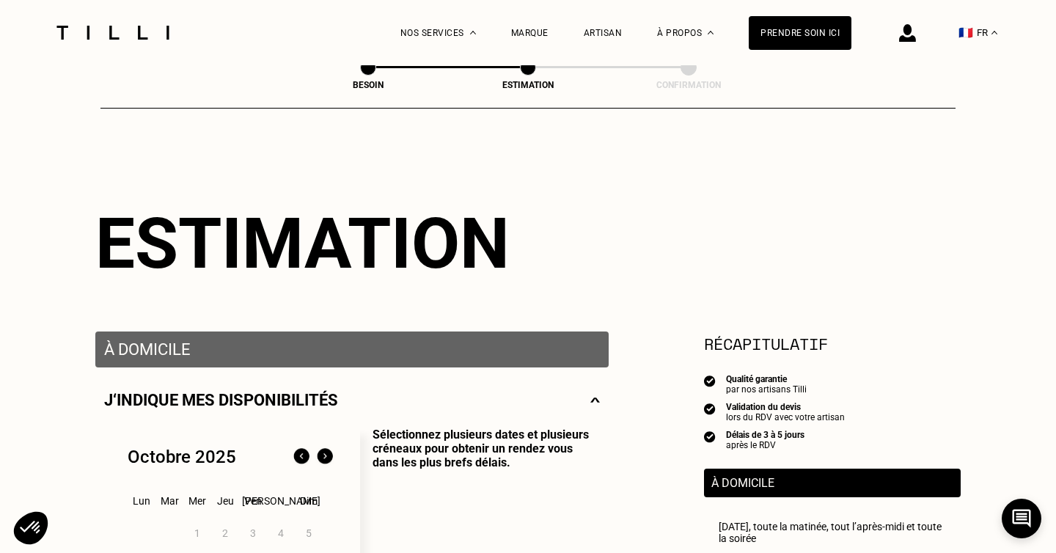
scroll to position [0, 0]
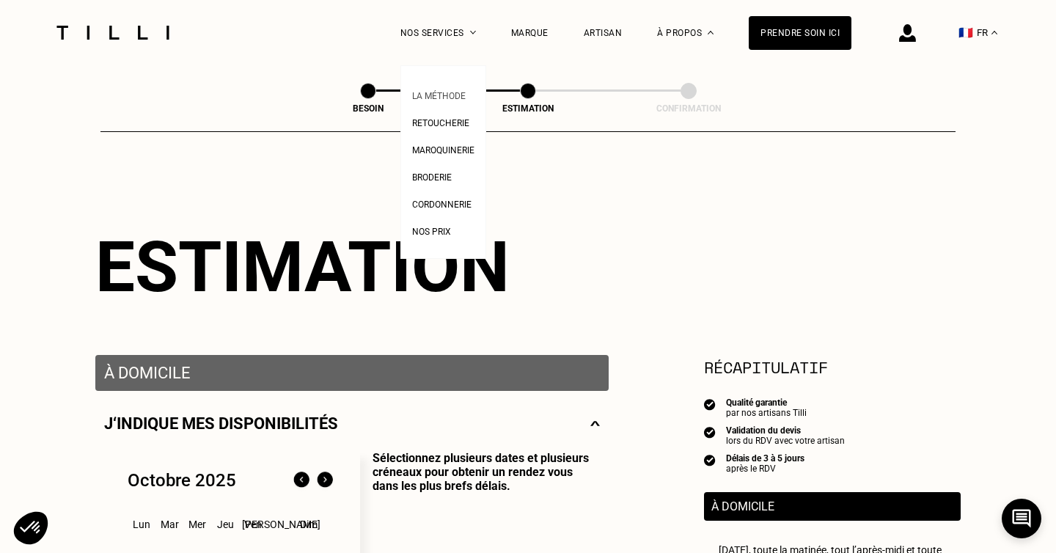
click at [450, 87] on link "La Méthode" at bounding box center [439, 94] width 54 height 15
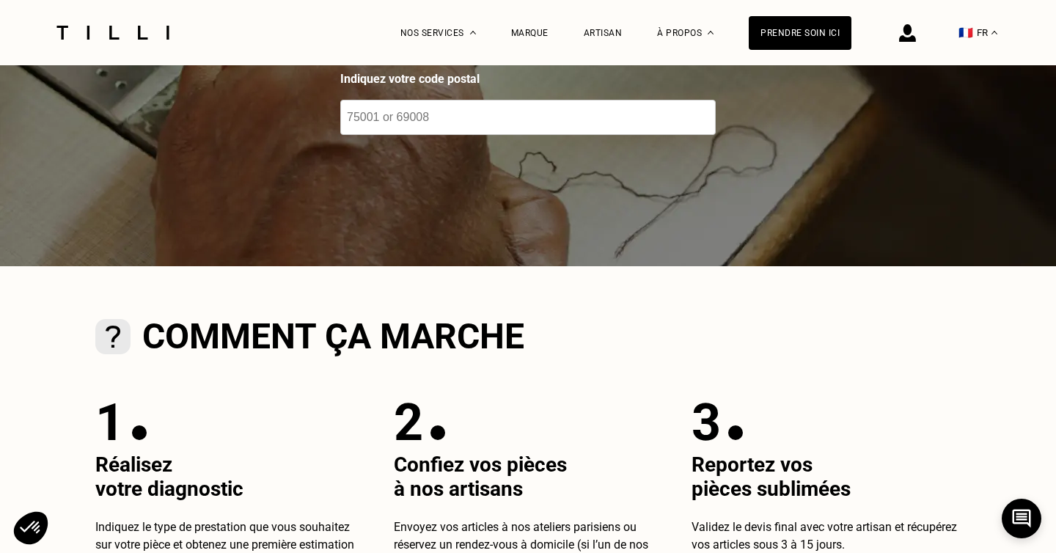
scroll to position [212, 0]
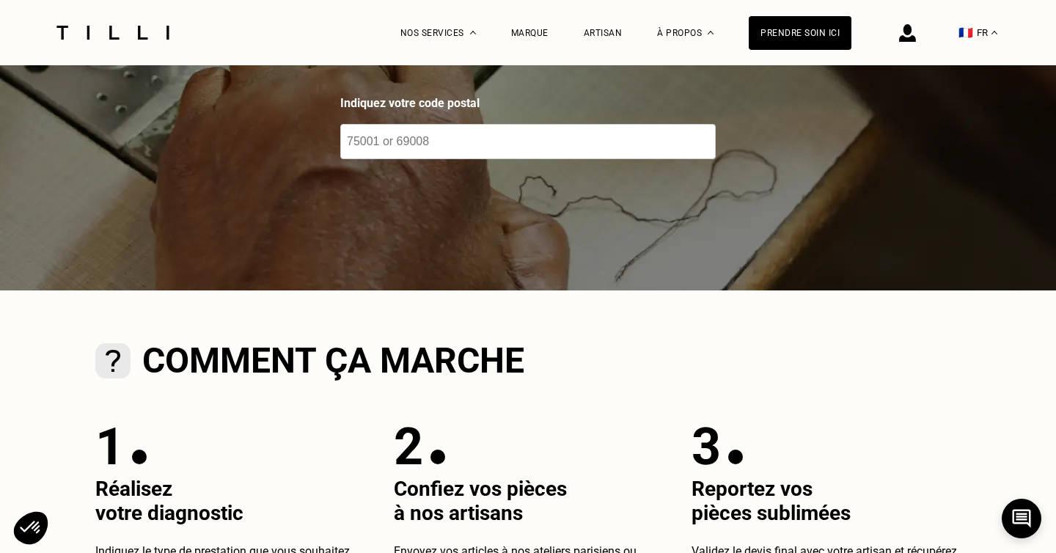
click at [443, 138] on input "number" at bounding box center [527, 141] width 375 height 35
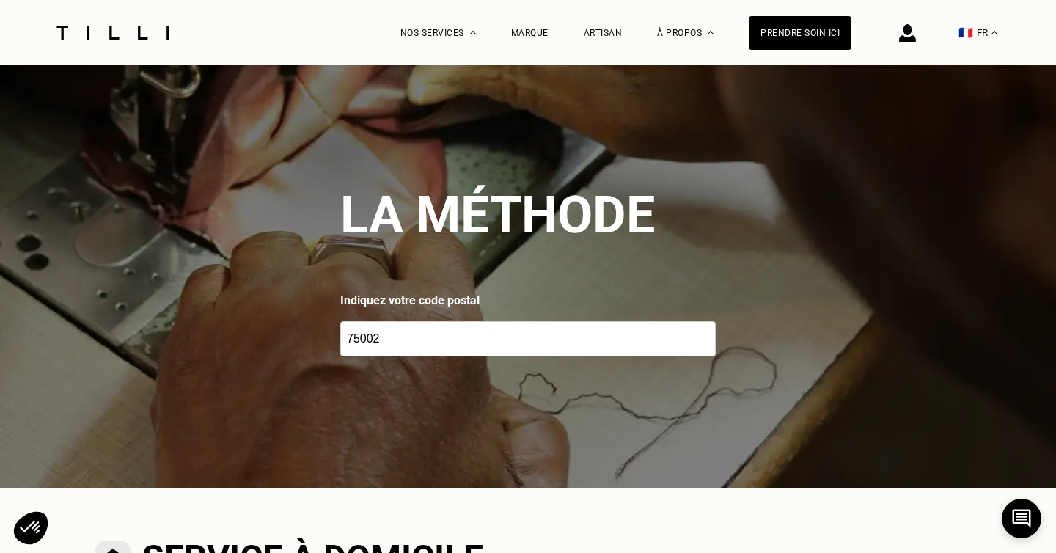
scroll to position [0, 0]
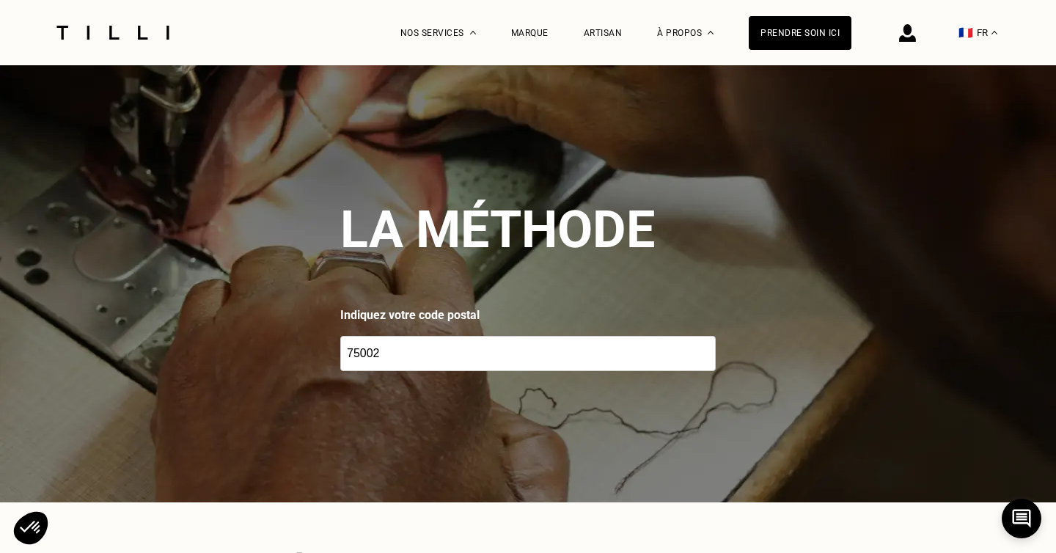
drag, startPoint x: 452, startPoint y: 352, endPoint x: 340, endPoint y: 342, distance: 111.9
click at [339, 342] on div "La méthode Indiquez votre code postal 75002" at bounding box center [528, 285] width 1056 height 440
type input "78000"
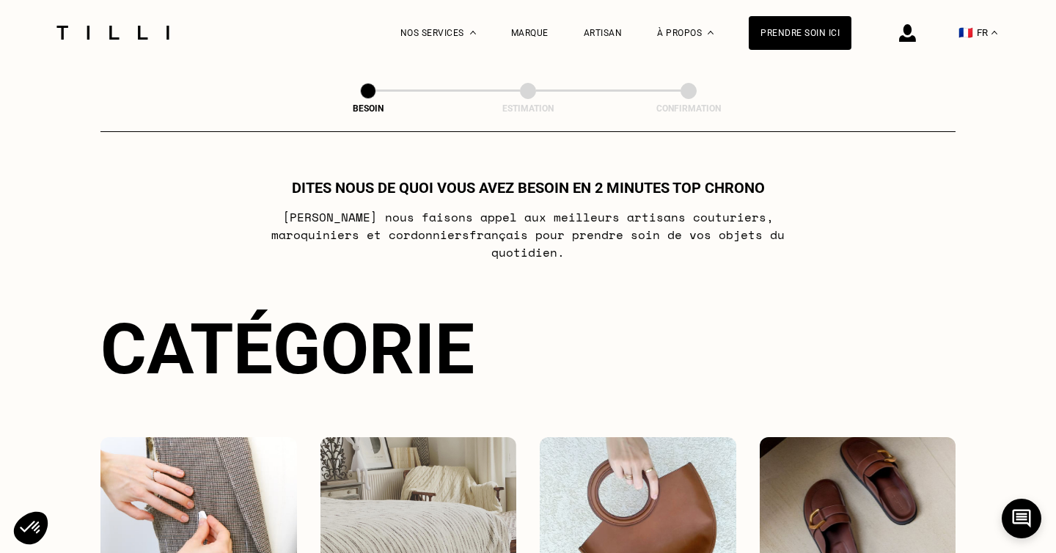
select select "FR"
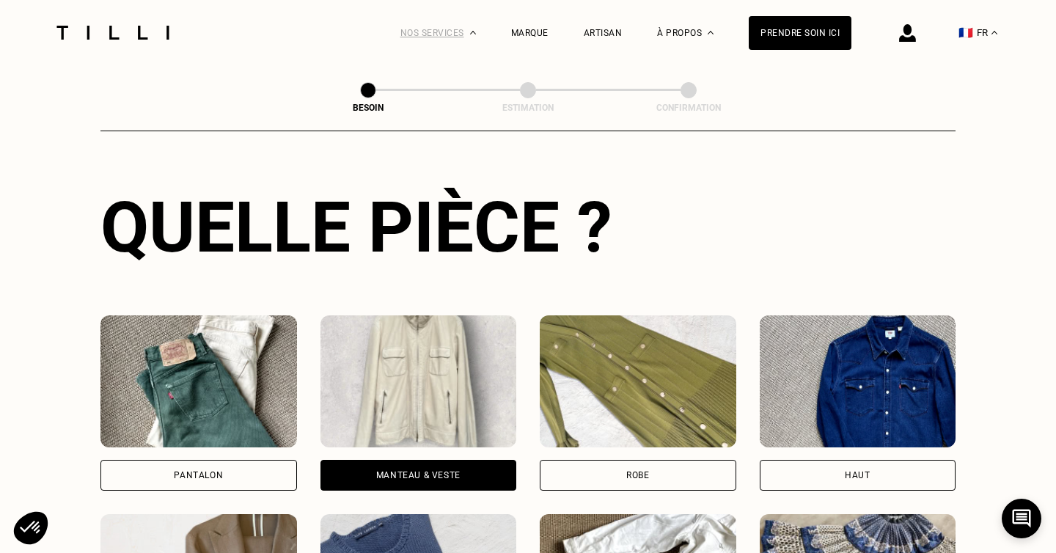
scroll to position [491, 0]
